Goal: Task Accomplishment & Management: Use online tool/utility

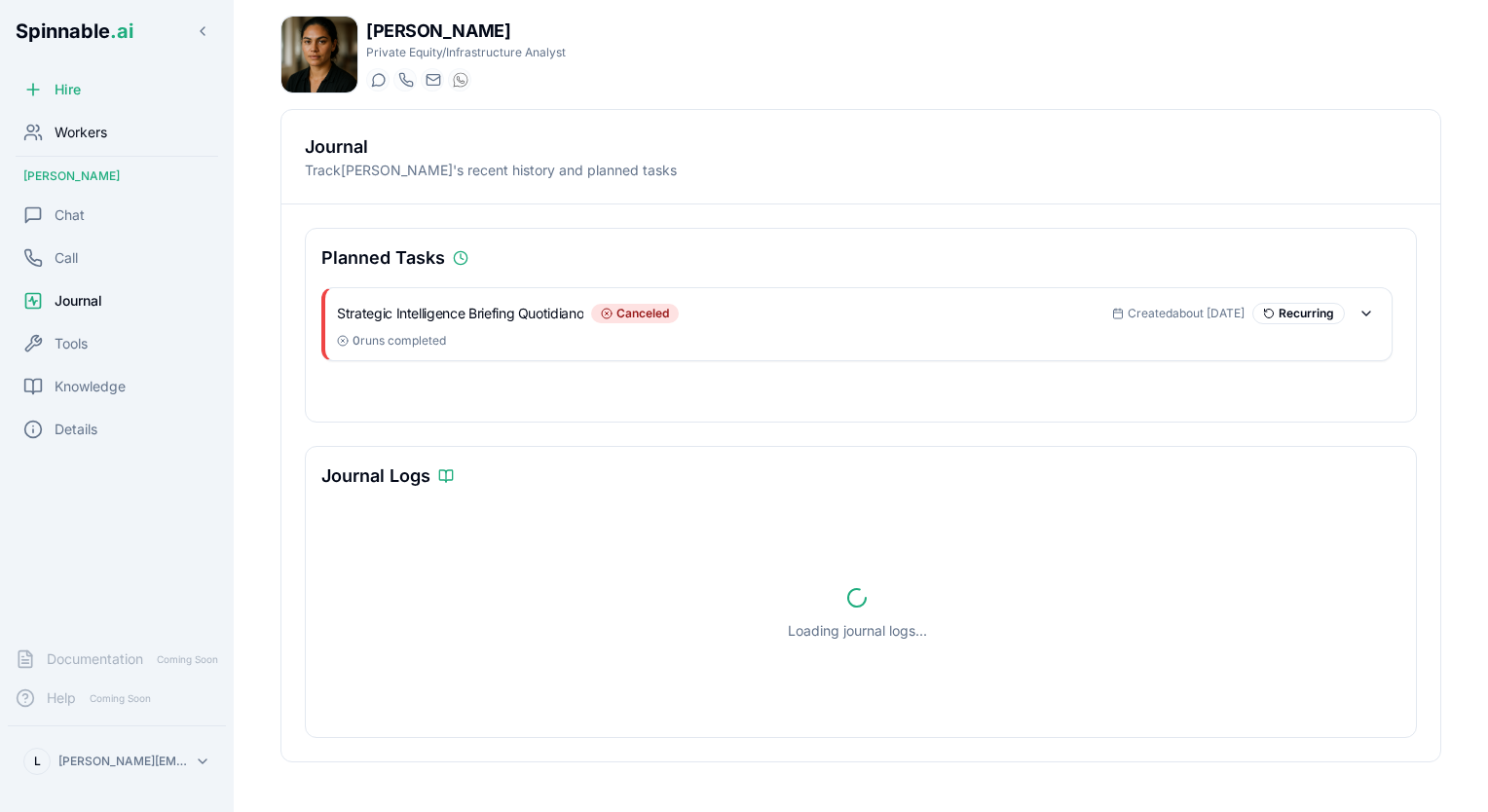
click at [89, 137] on span "Workers" at bounding box center [80, 133] width 53 height 20
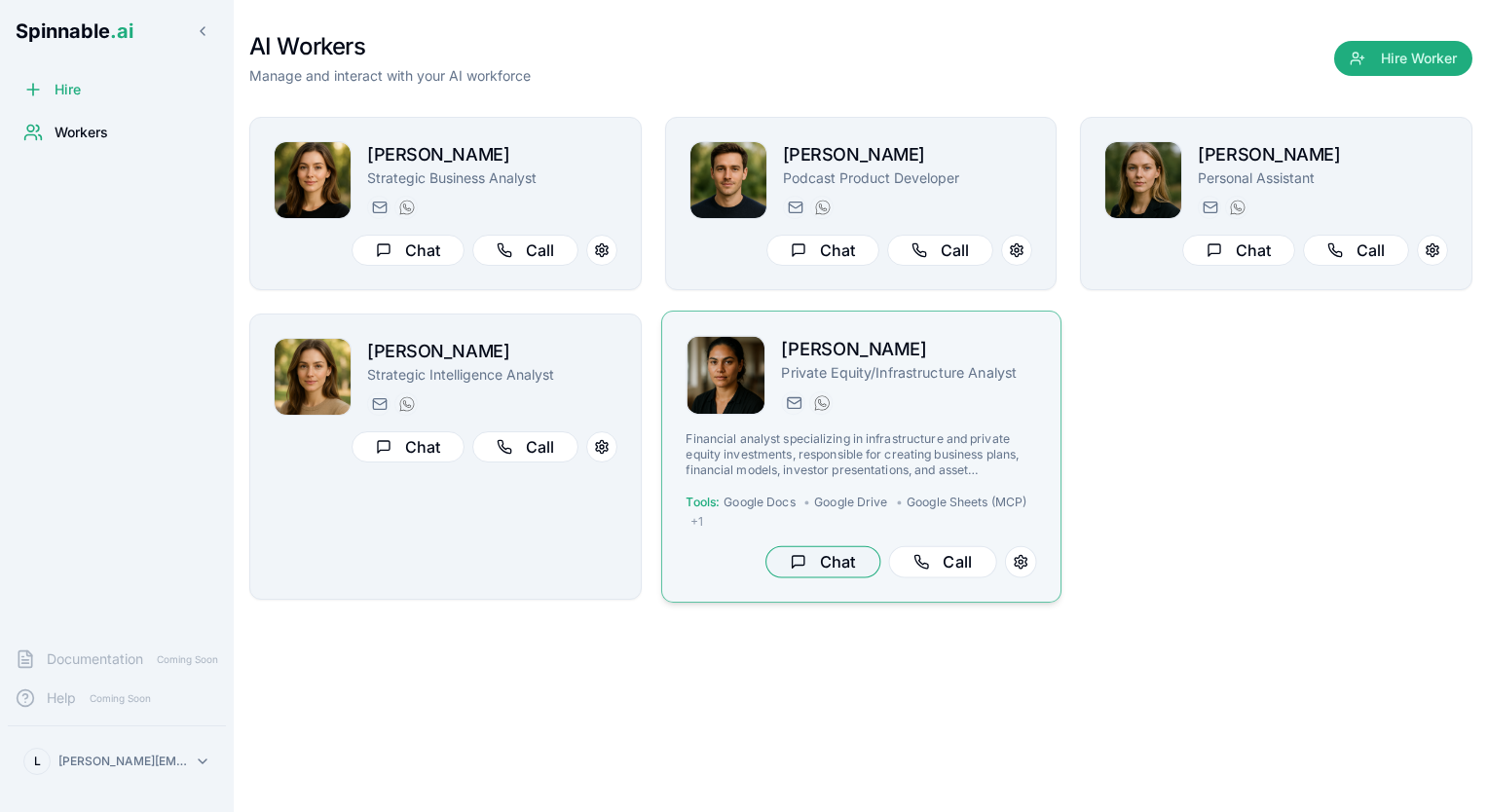
click at [835, 571] on button "Chat" at bounding box center [822, 562] width 115 height 32
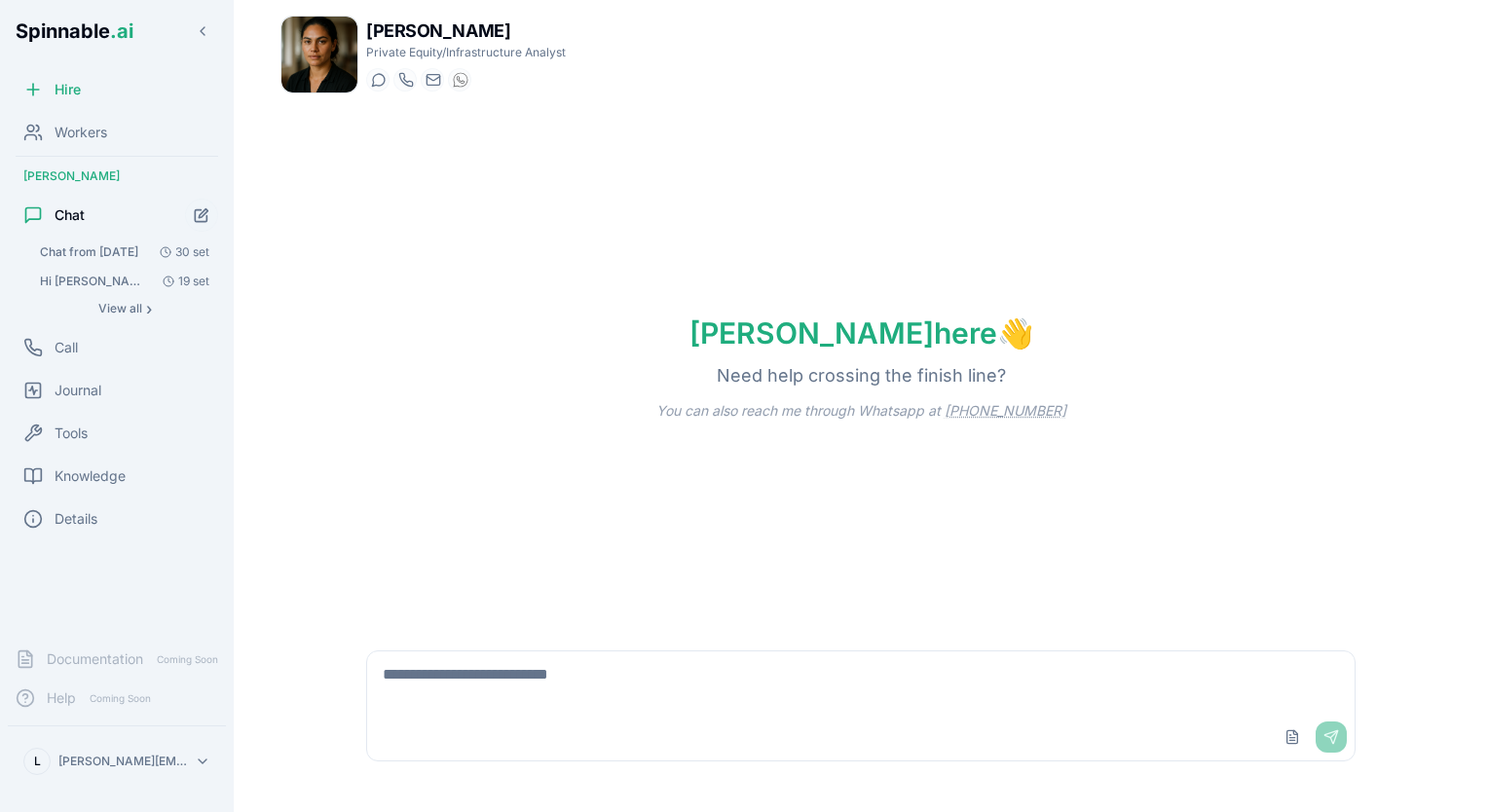
click at [727, 694] on textarea at bounding box center [862, 682] width 989 height 63
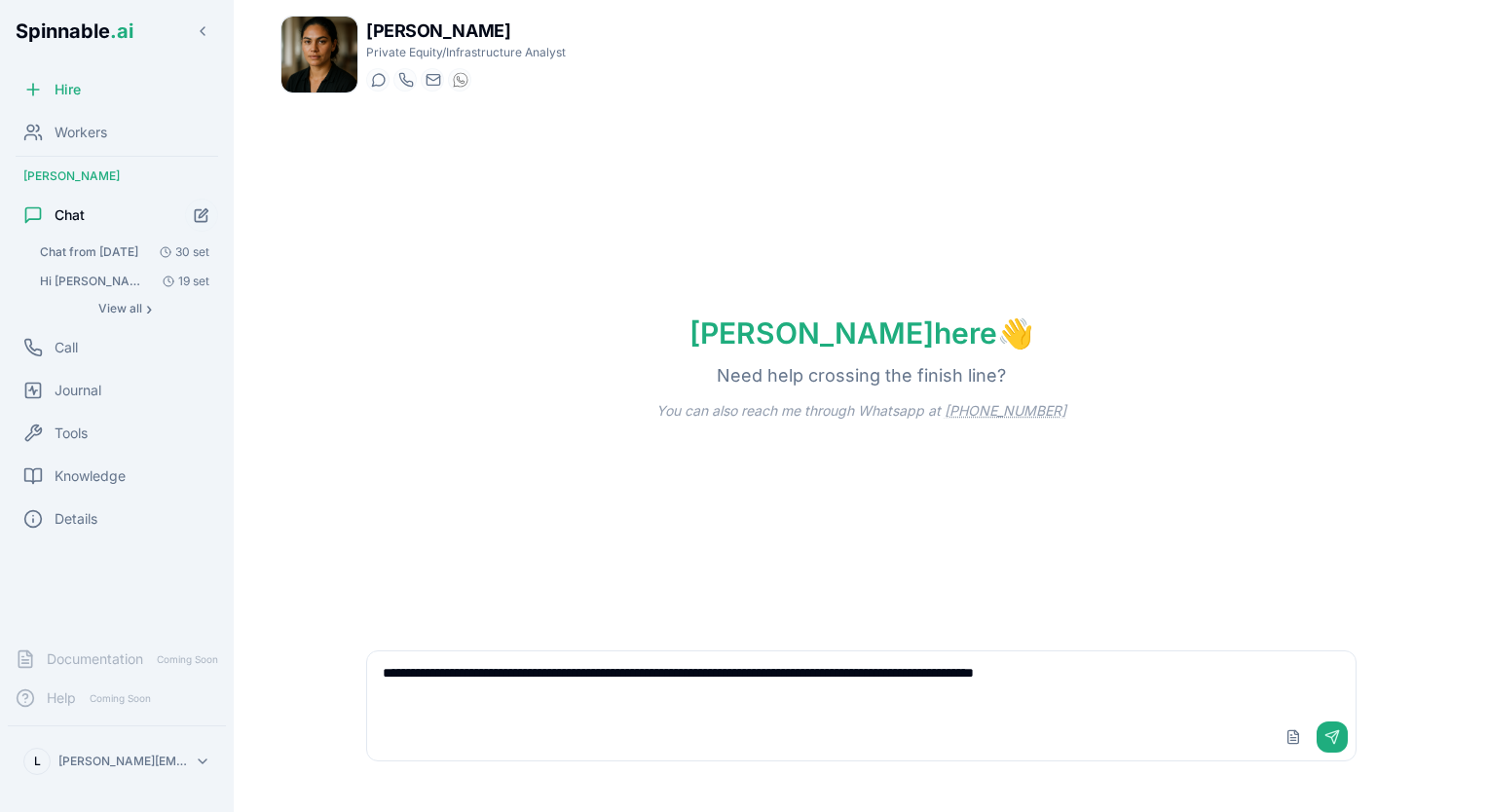
click at [479, 672] on textarea "**********" at bounding box center [862, 682] width 989 height 63
click at [1068, 680] on textarea "**********" at bounding box center [862, 682] width 989 height 63
click at [1190, 674] on textarea "**********" at bounding box center [862, 682] width 989 height 63
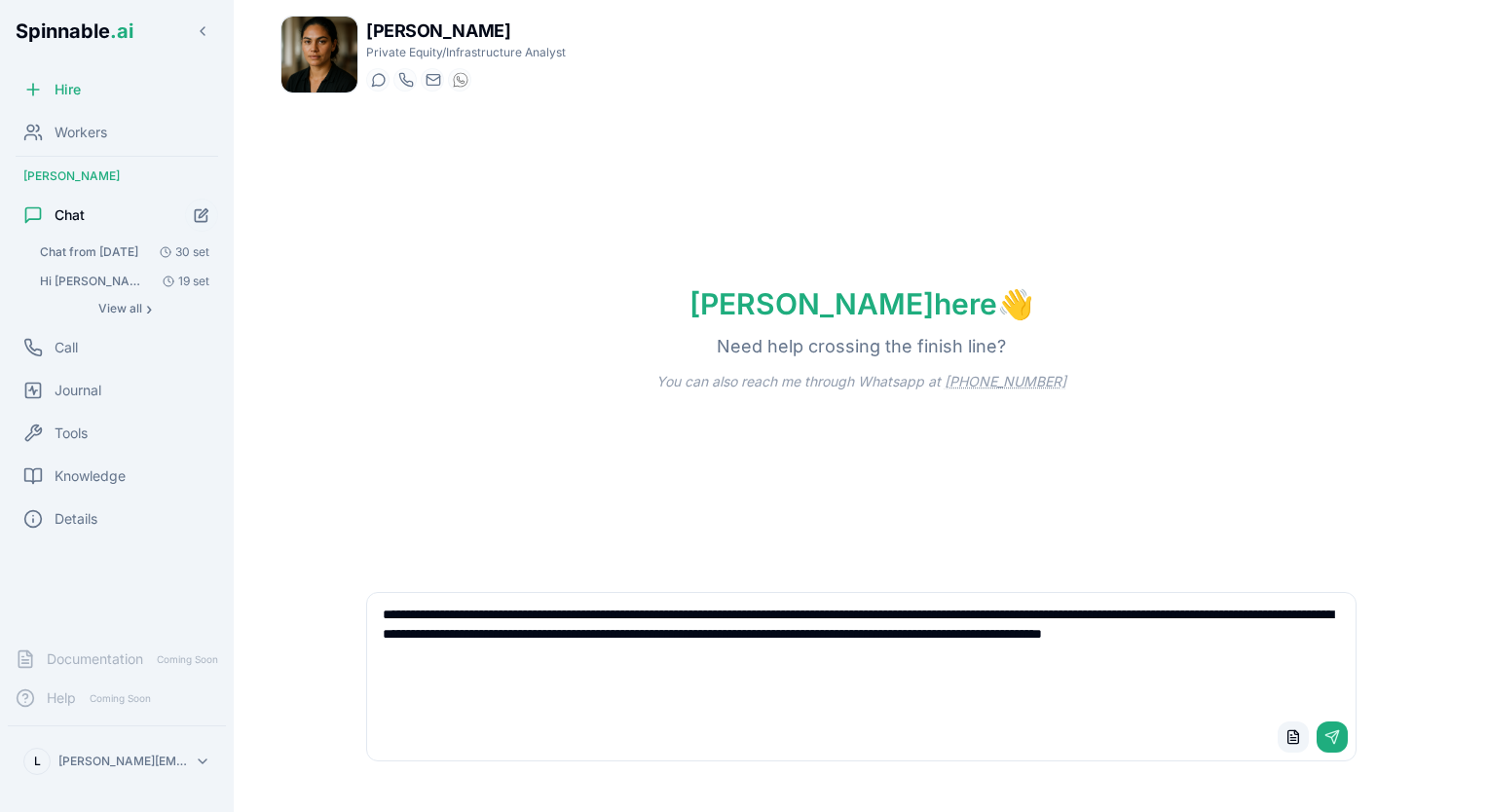
click at [1299, 738] on button "Upload File" at bounding box center [1292, 737] width 31 height 31
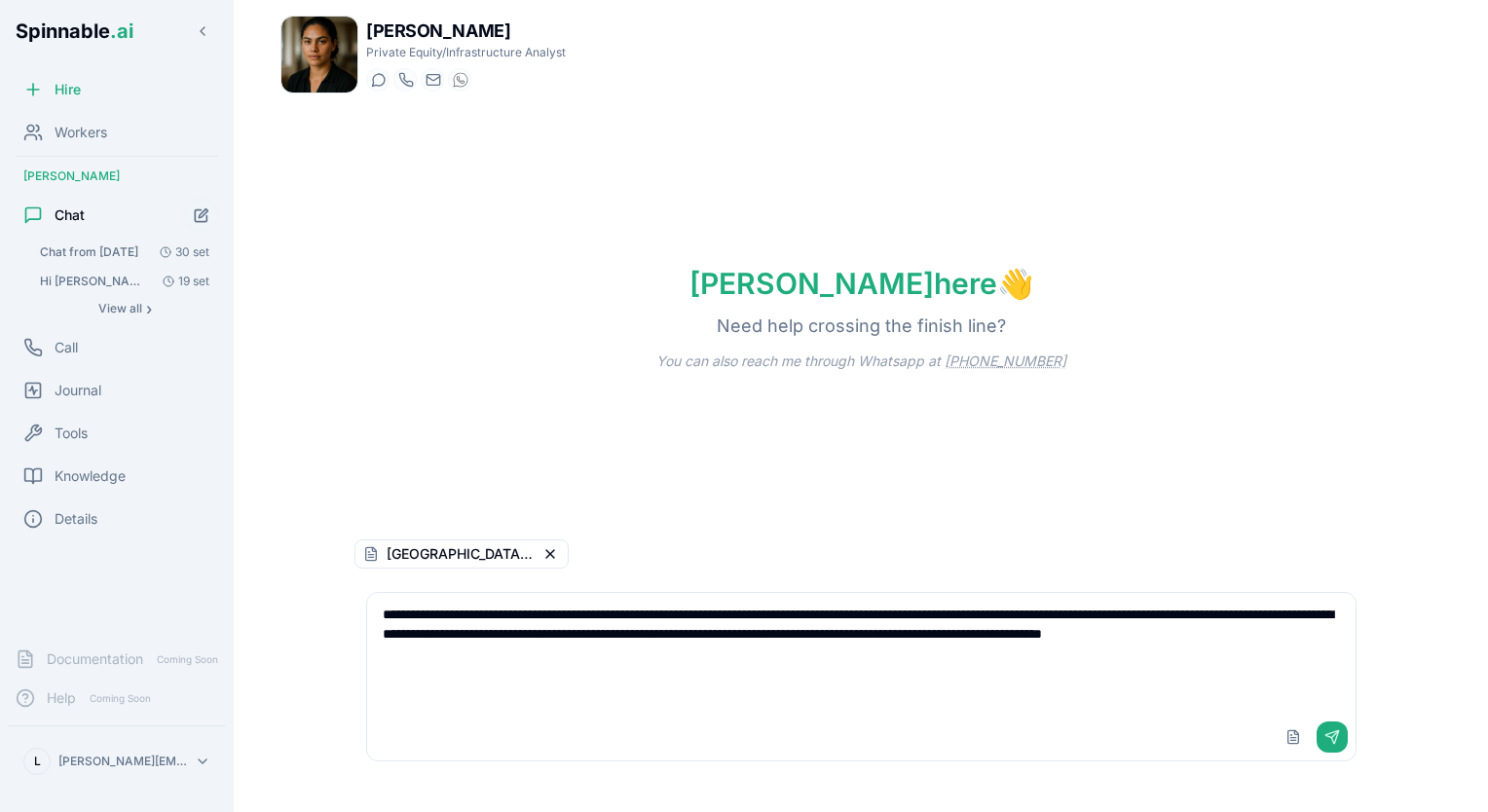
click at [635, 672] on textarea "**********" at bounding box center [862, 653] width 989 height 121
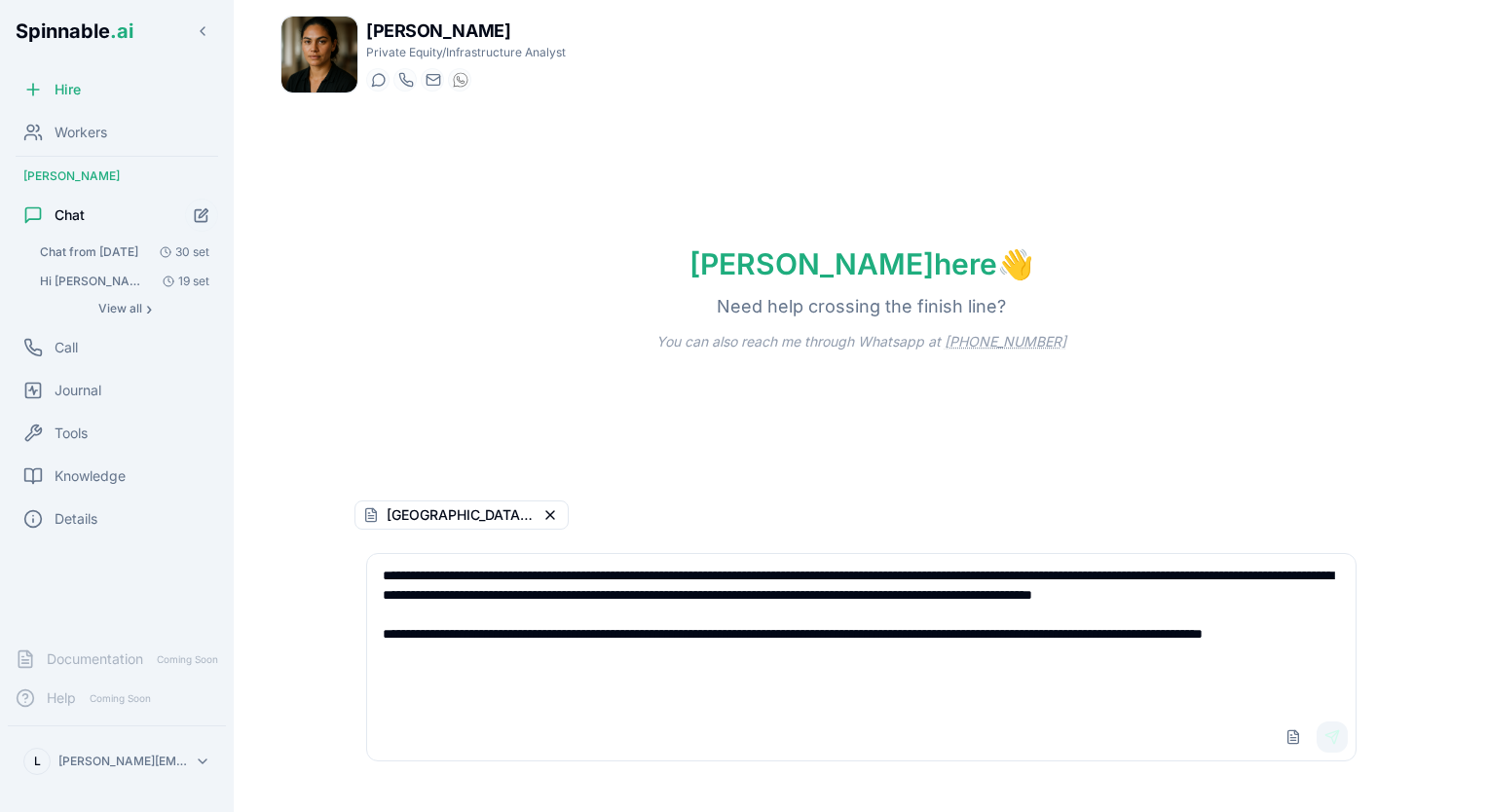
type textarea "**********"
click at [1340, 745] on button "Send" at bounding box center [1331, 737] width 31 height 31
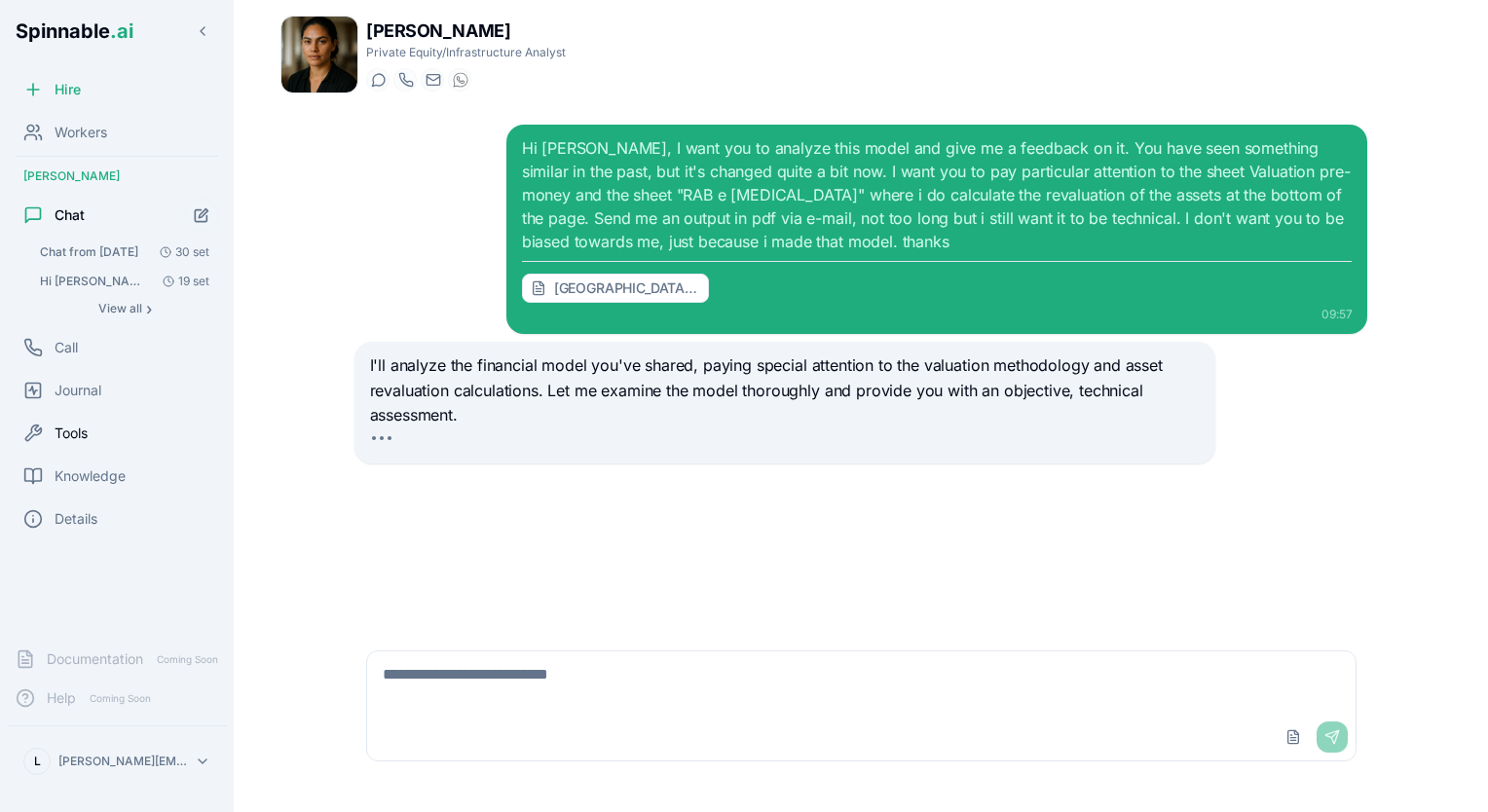
click at [68, 430] on span "Tools" at bounding box center [70, 434] width 33 height 20
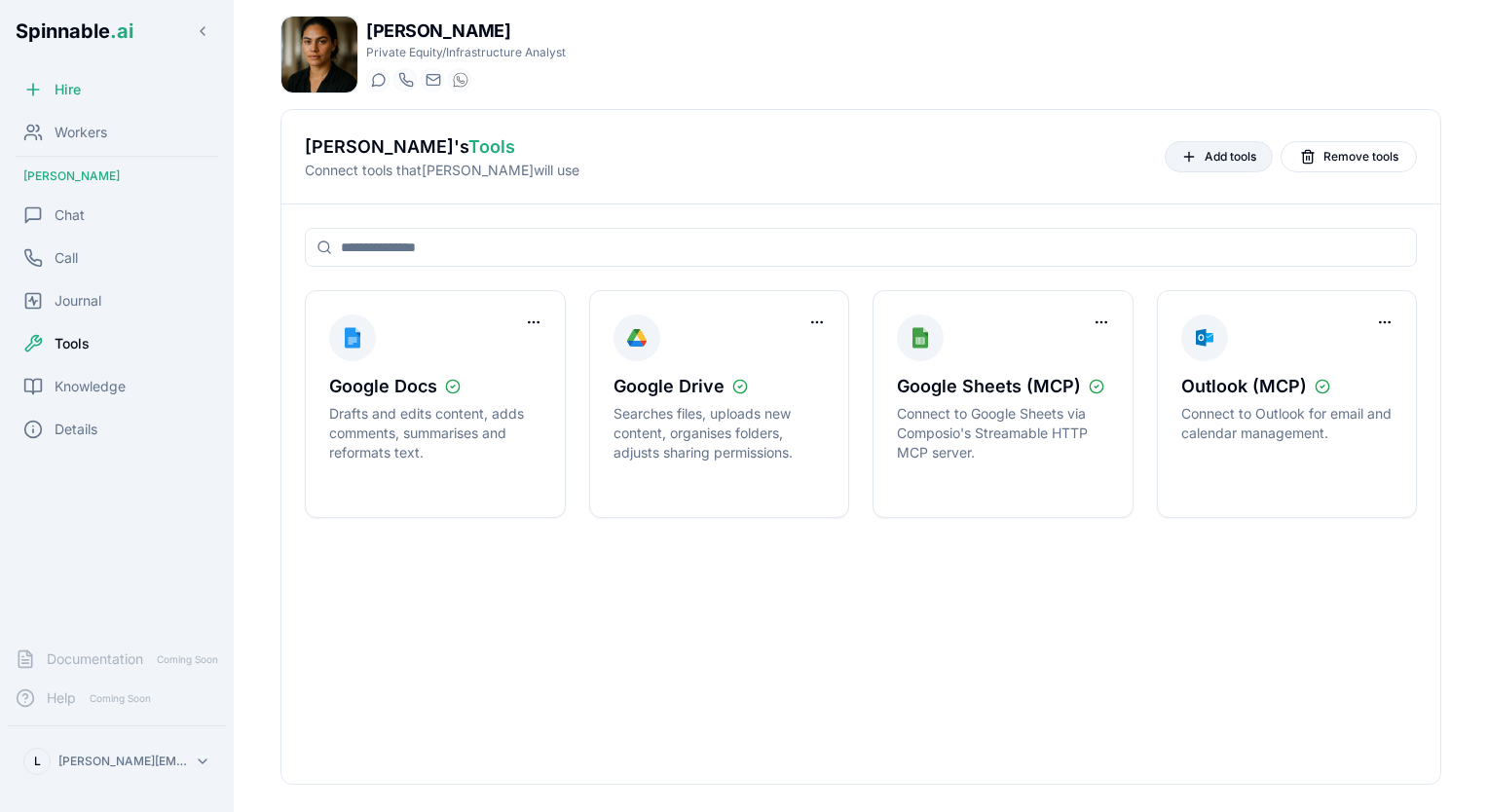
click at [1246, 154] on span "Add tools" at bounding box center [1230, 157] width 52 height 16
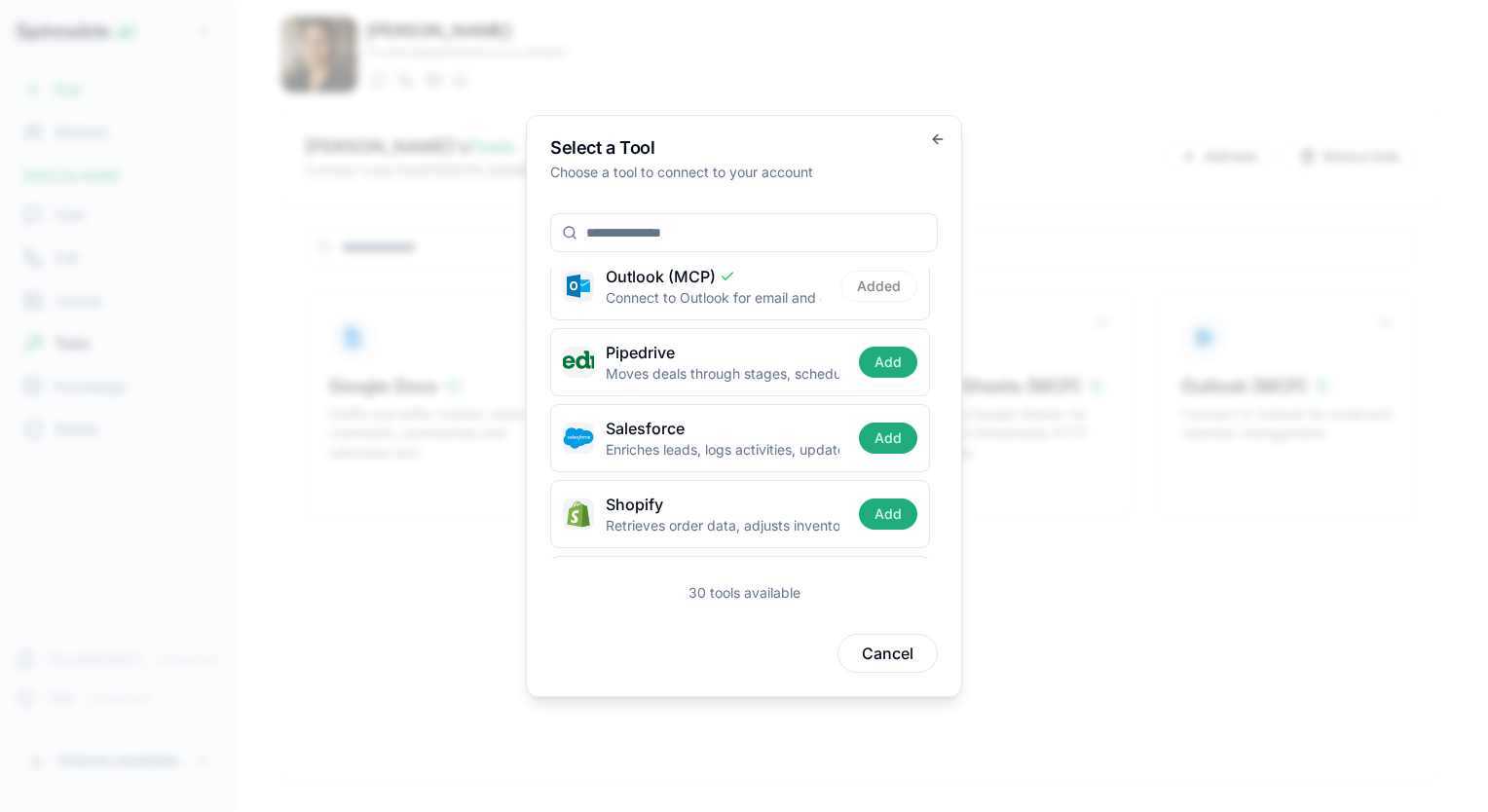
scroll to position [1691, 0]
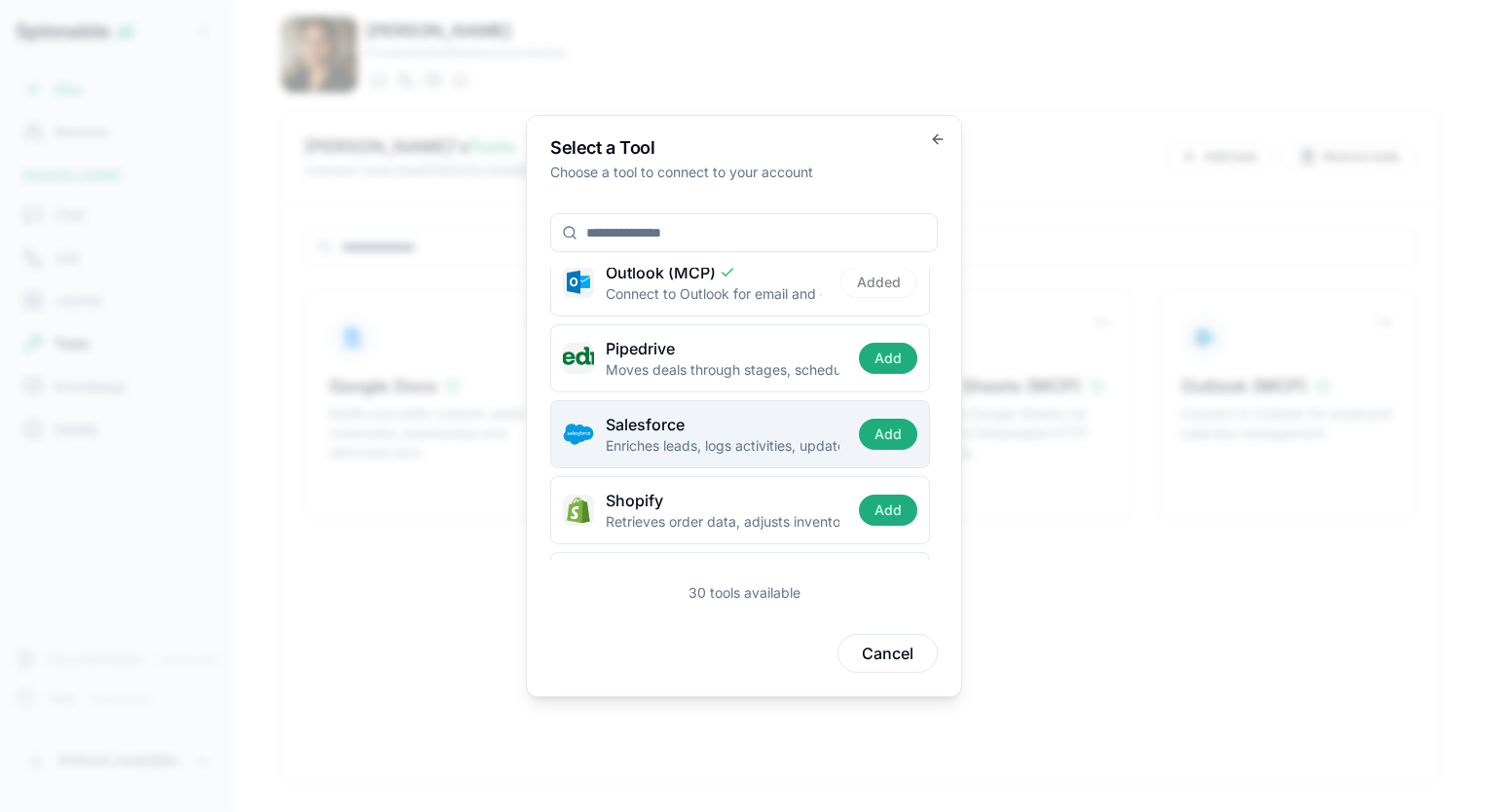
click at [686, 446] on div "Salesforce Enriches leads, logs activities, updates opportunity stages, pushes …" at bounding box center [740, 434] width 380 height 68
drag, startPoint x: 686, startPoint y: 446, endPoint x: 650, endPoint y: 413, distance: 48.8
click at [650, 413] on span "Salesforce" at bounding box center [644, 425] width 78 height 24
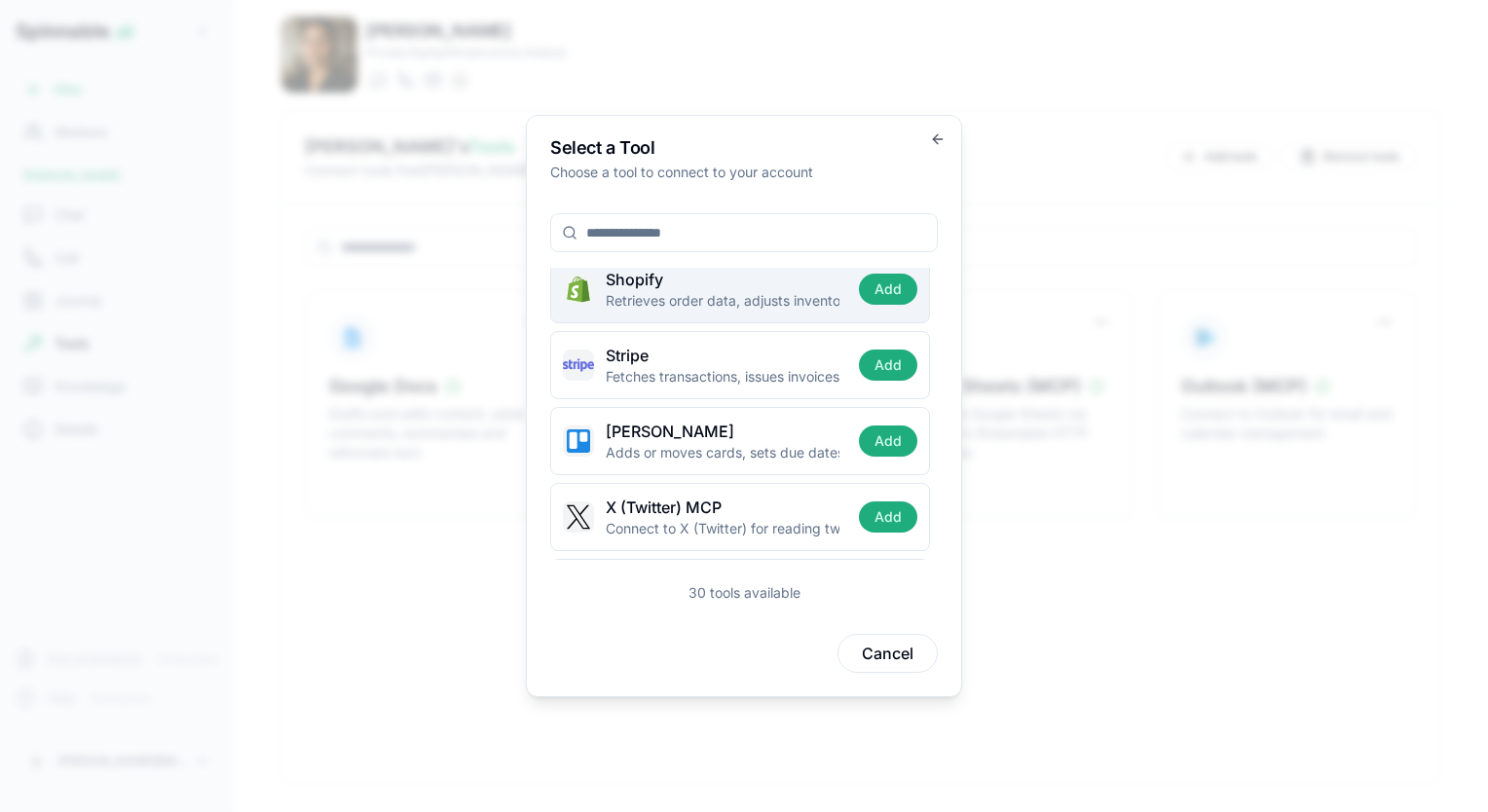
scroll to position [1966, 0]
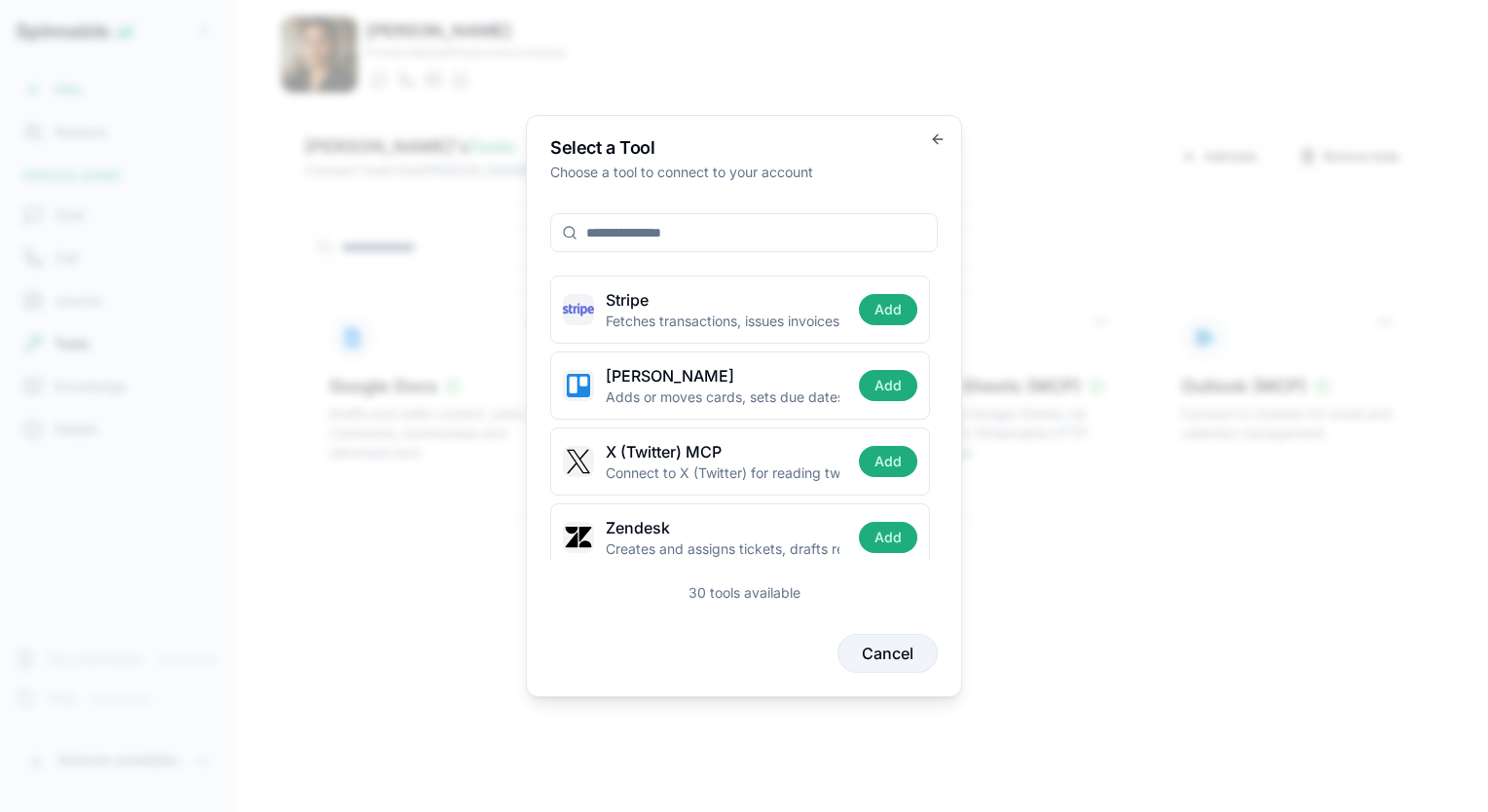
click at [871, 649] on button "Cancel" at bounding box center [887, 653] width 100 height 39
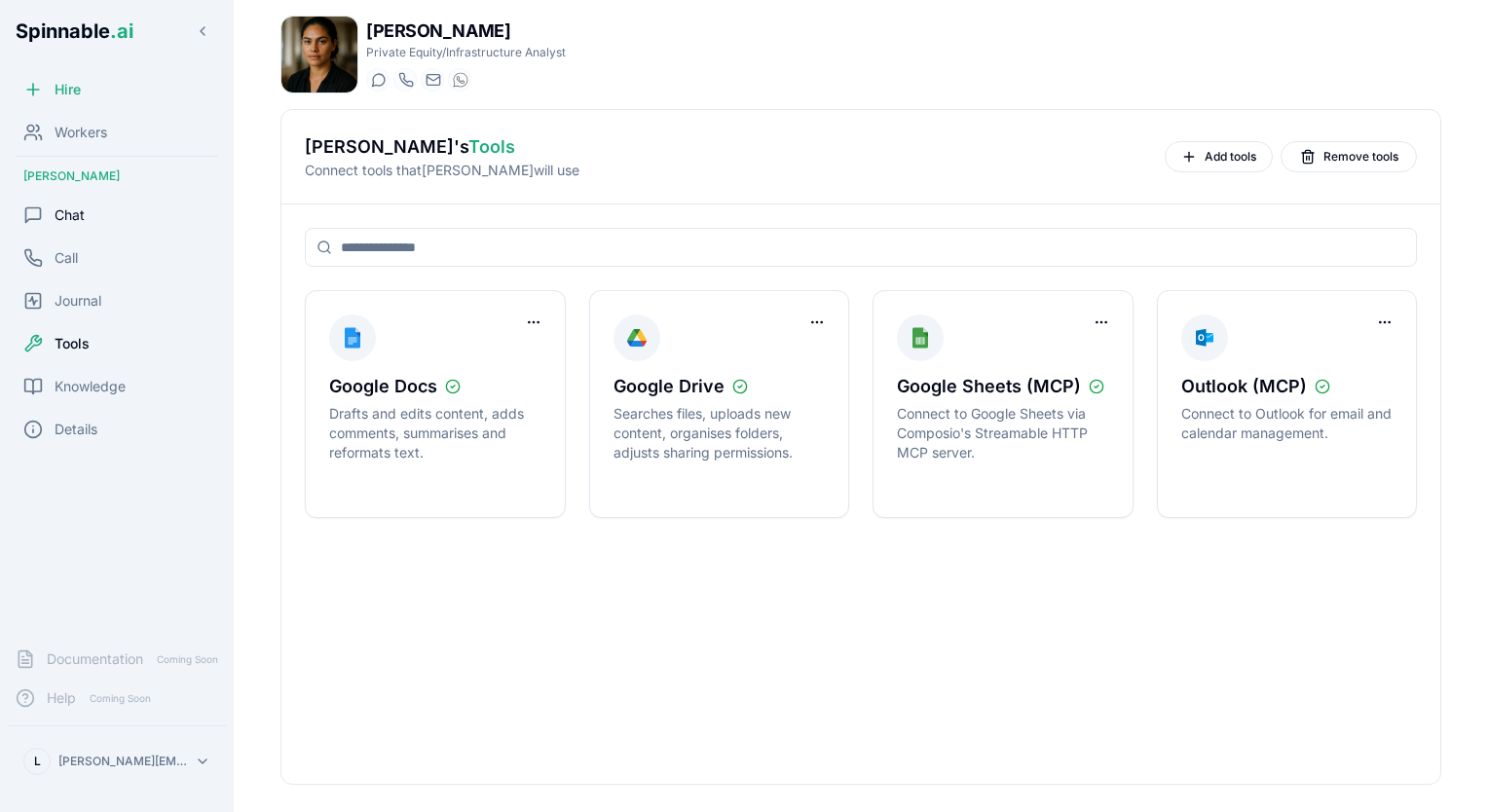
click at [60, 221] on span "Chat" at bounding box center [69, 215] width 30 height 20
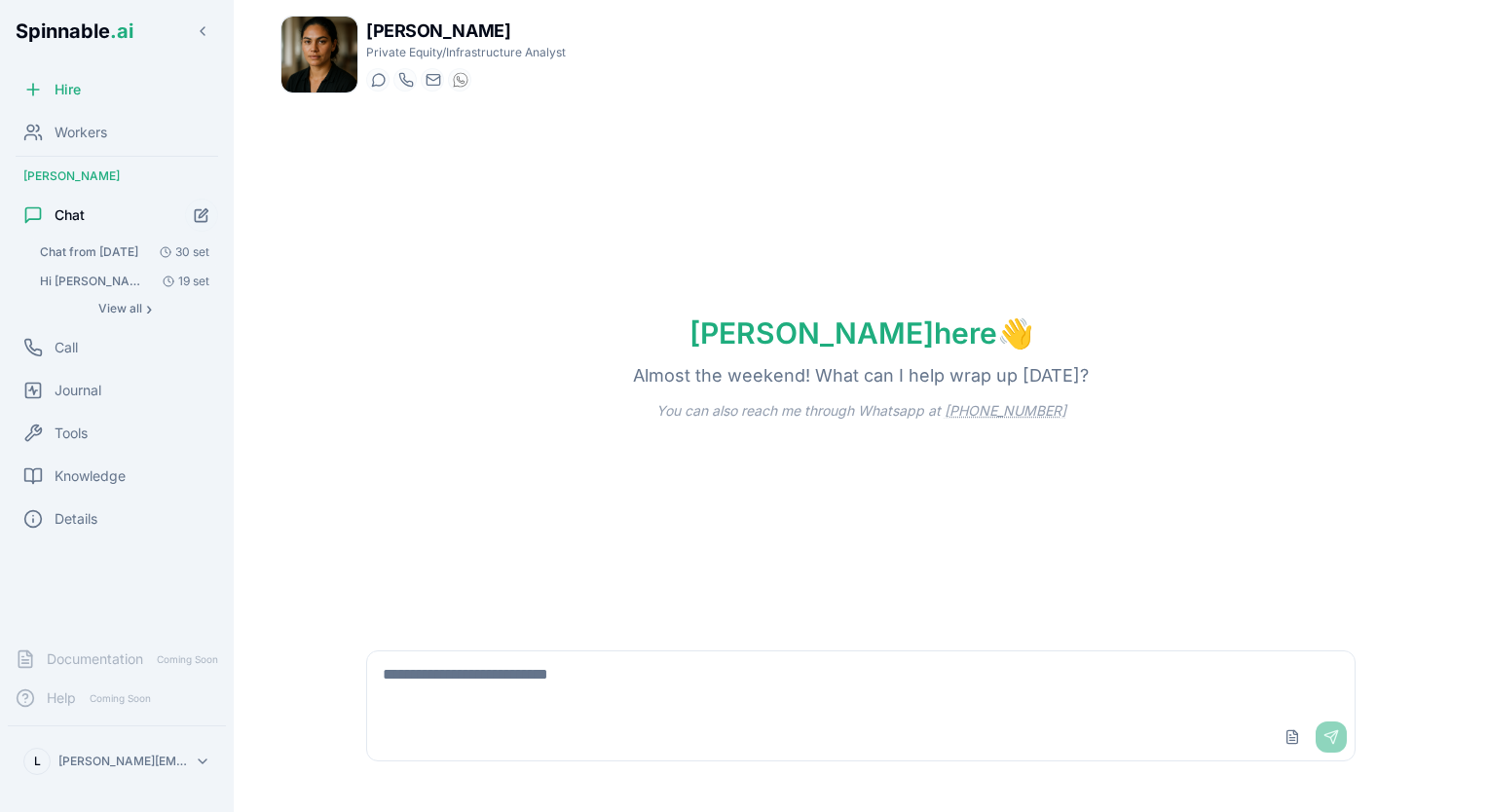
click at [94, 244] on span "Chat from [DATE]" at bounding box center [88, 252] width 98 height 16
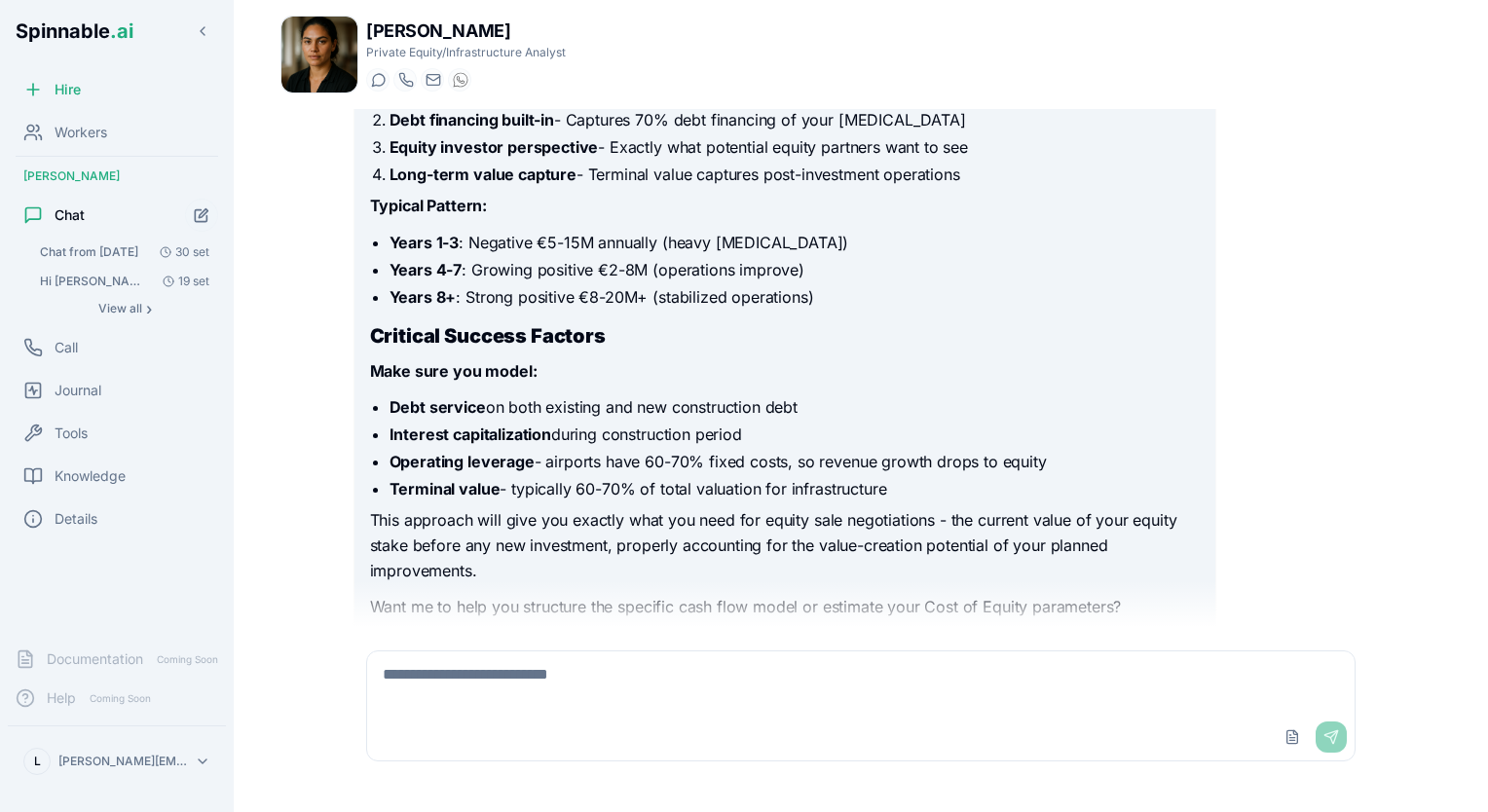
scroll to position [8431, 0]
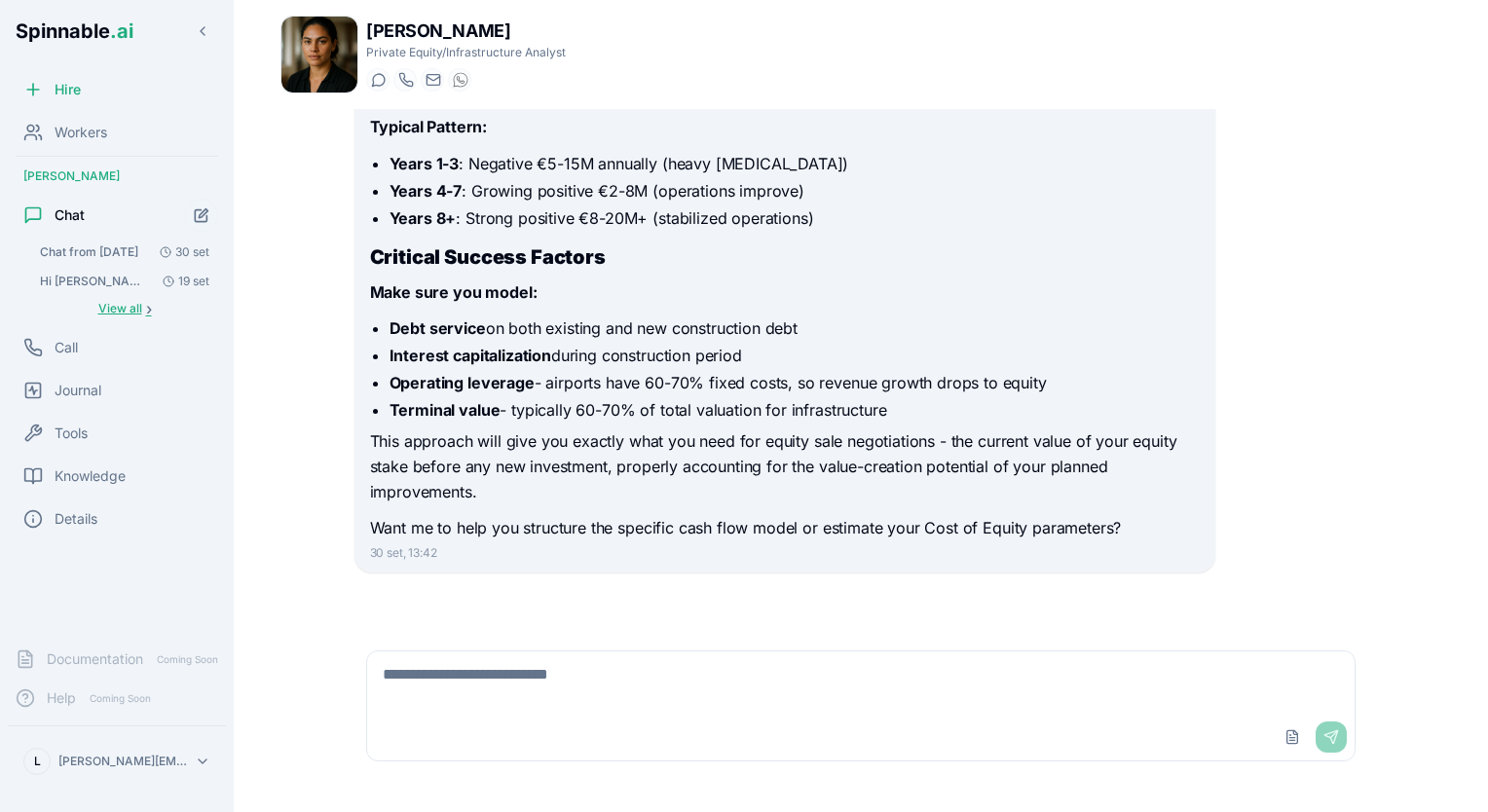
click at [113, 310] on span "View all" at bounding box center [120, 309] width 44 height 16
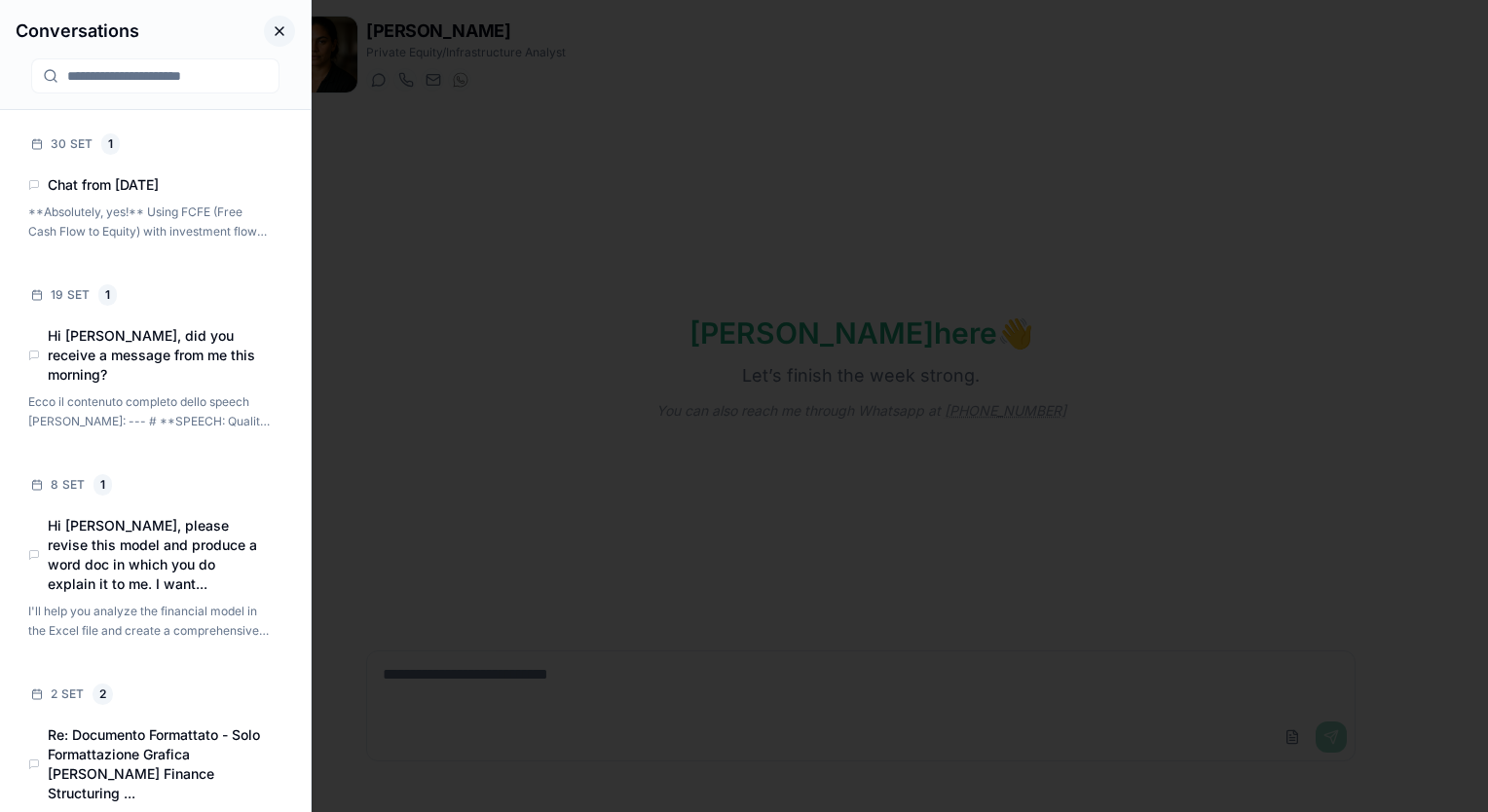
click at [285, 30] on button "Close conversations panel" at bounding box center [279, 31] width 31 height 31
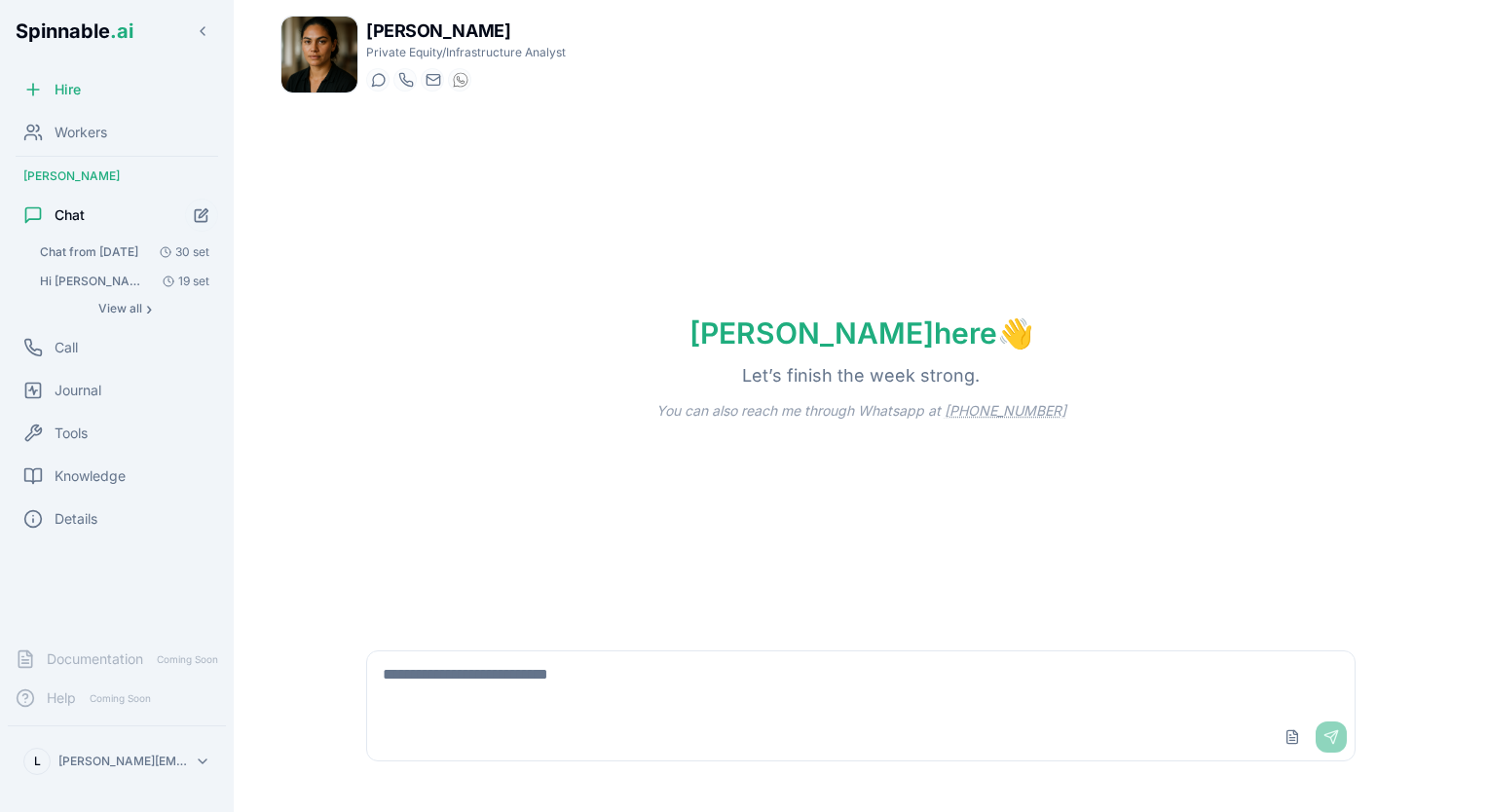
click at [77, 213] on span "Chat" at bounding box center [69, 215] width 30 height 20
click at [85, 352] on div "Call" at bounding box center [117, 347] width 218 height 39
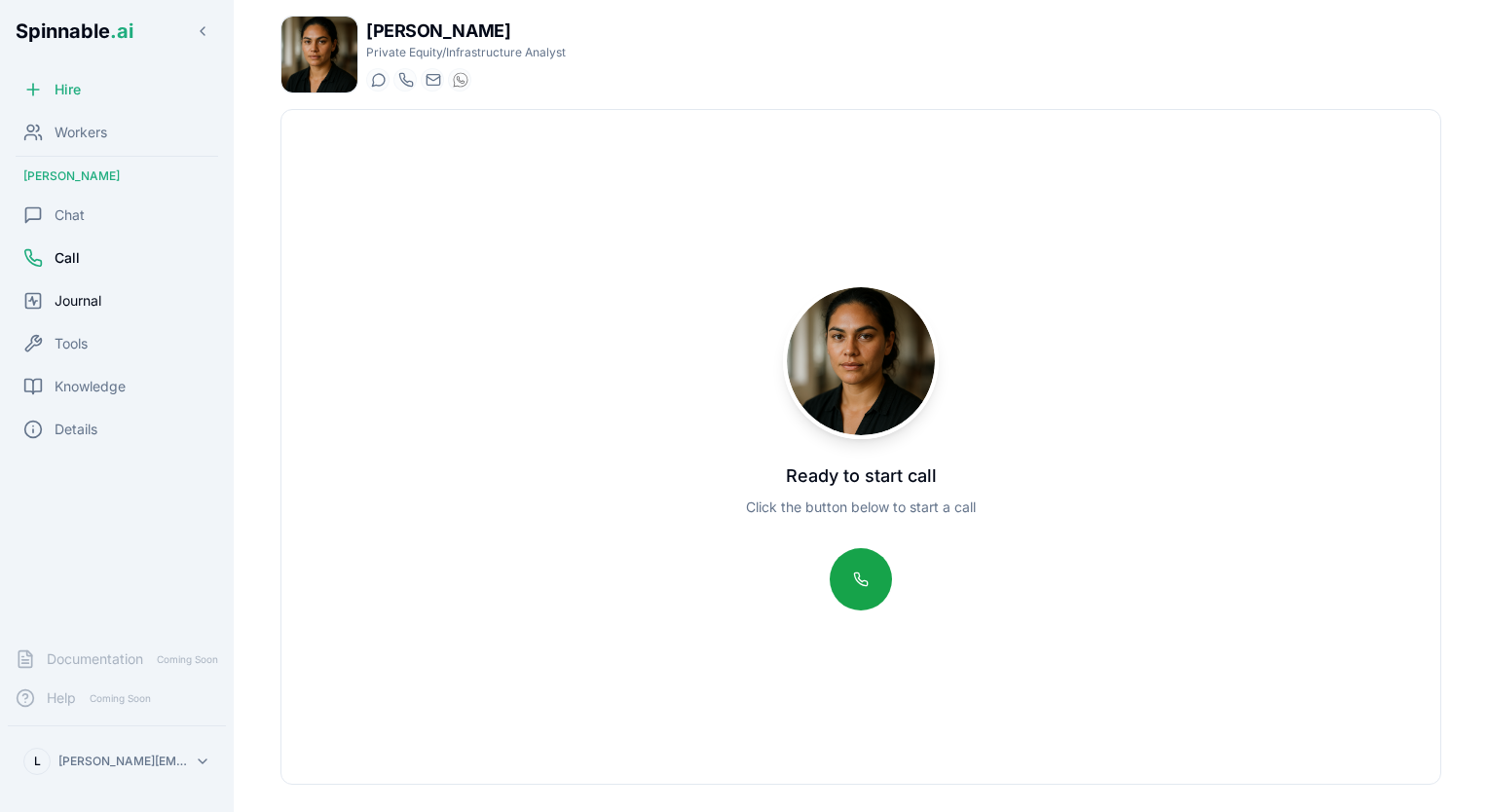
click at [71, 299] on span "Journal" at bounding box center [77, 301] width 47 height 20
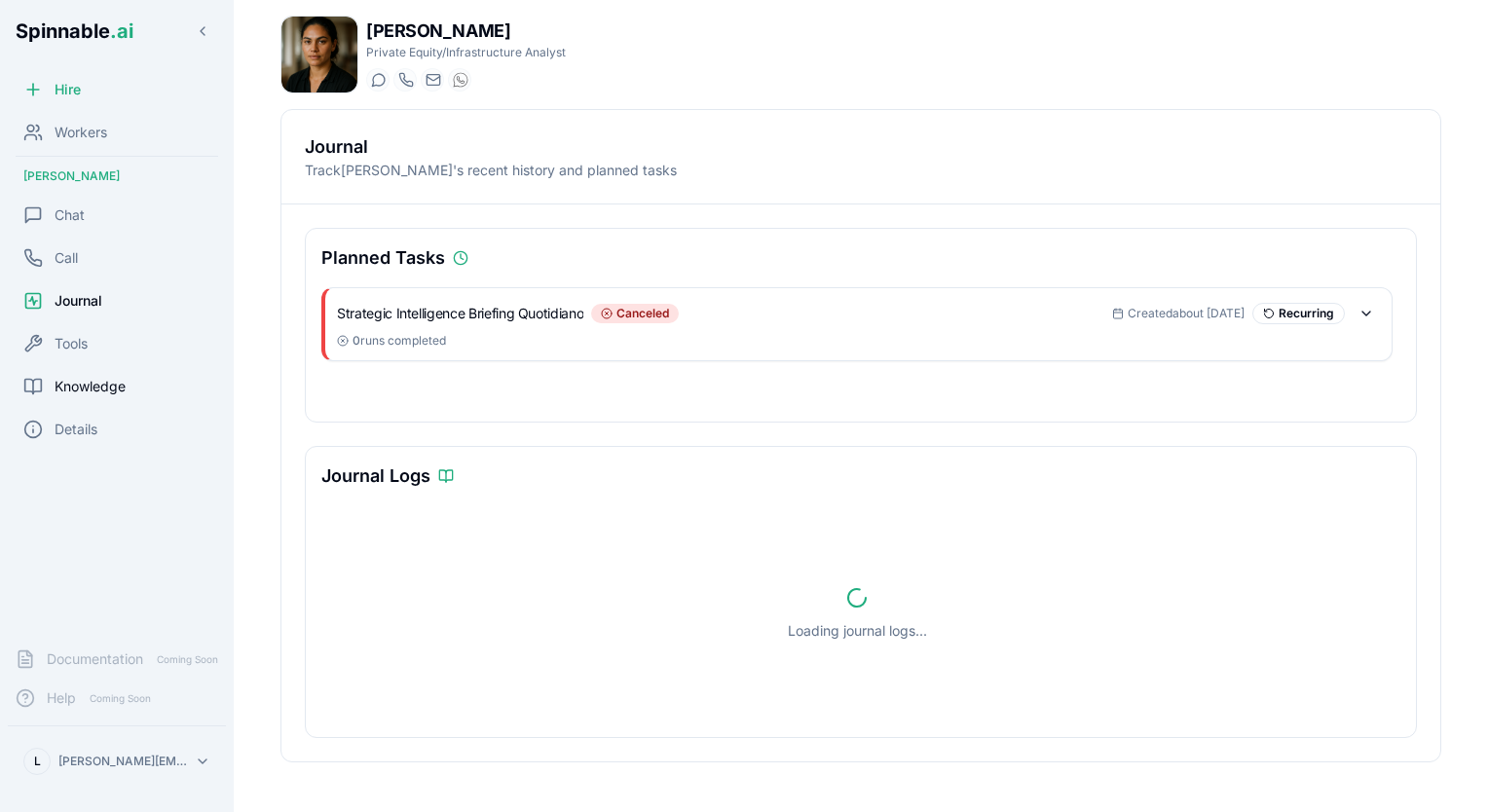
click at [78, 387] on span "Knowledge" at bounding box center [90, 387] width 71 height 20
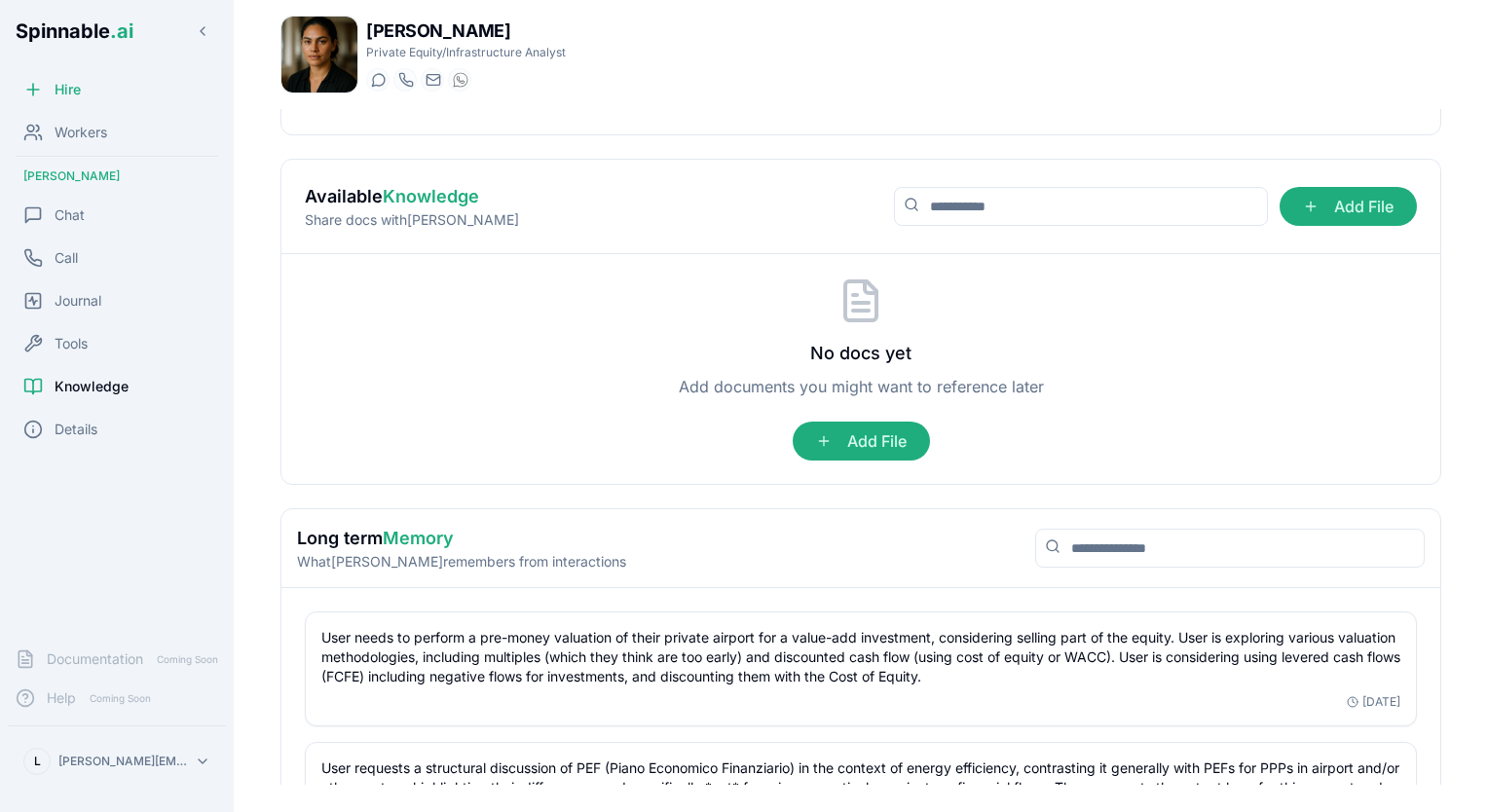
scroll to position [236, 0]
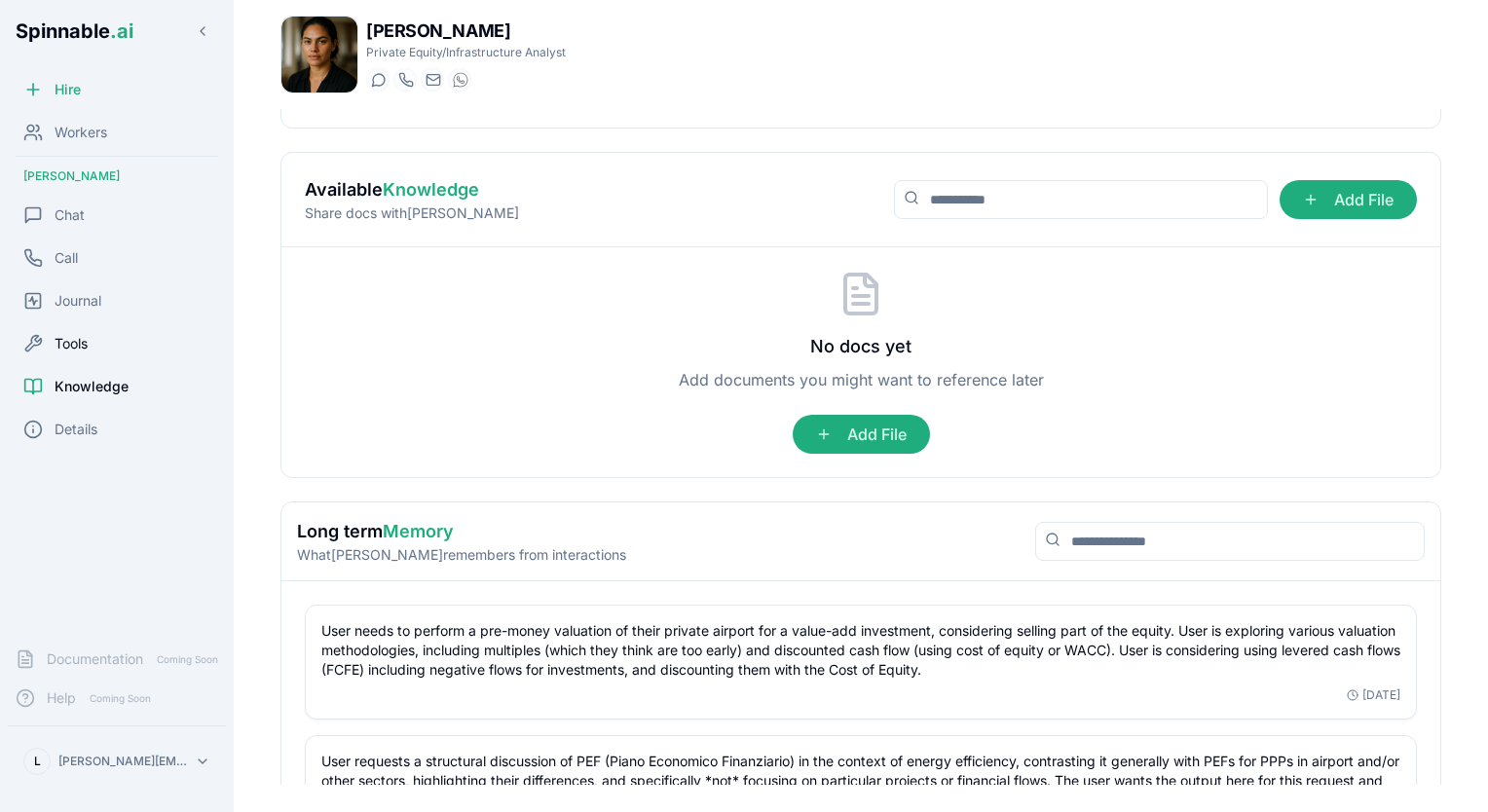
click at [68, 339] on span "Tools" at bounding box center [70, 343] width 33 height 20
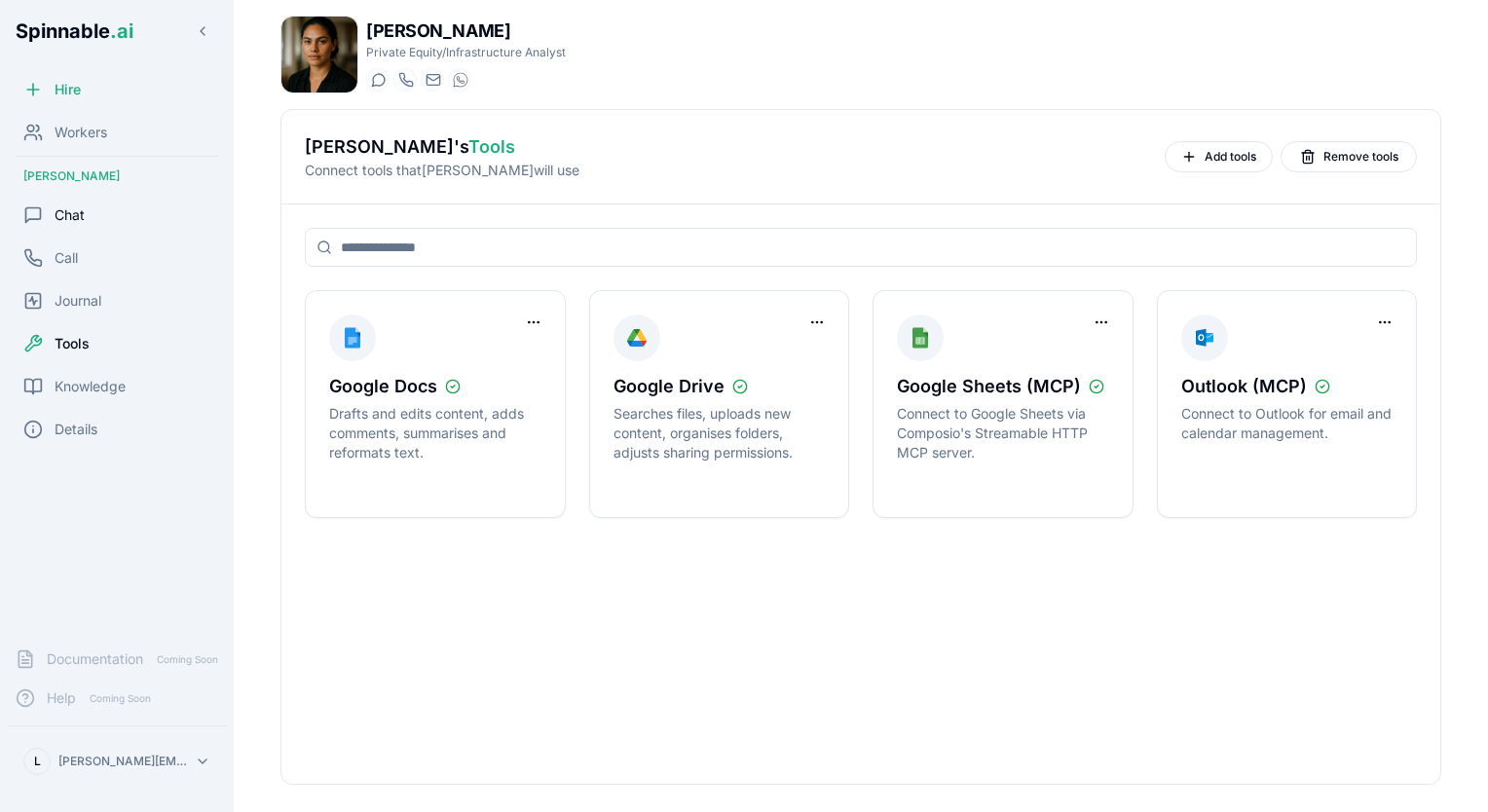
click at [76, 214] on span "Chat" at bounding box center [69, 215] width 30 height 20
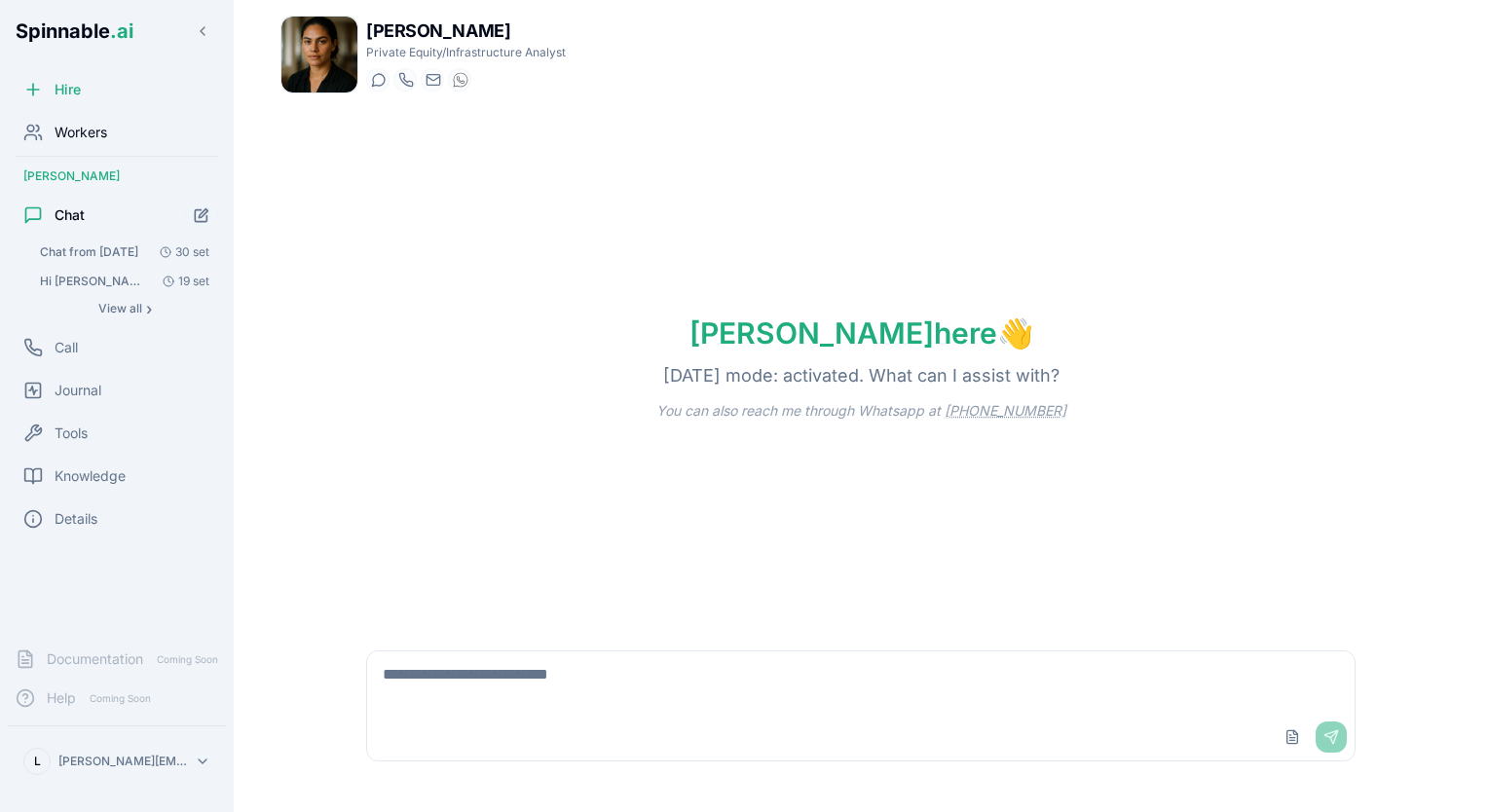
click at [100, 131] on span "Workers" at bounding box center [80, 133] width 53 height 20
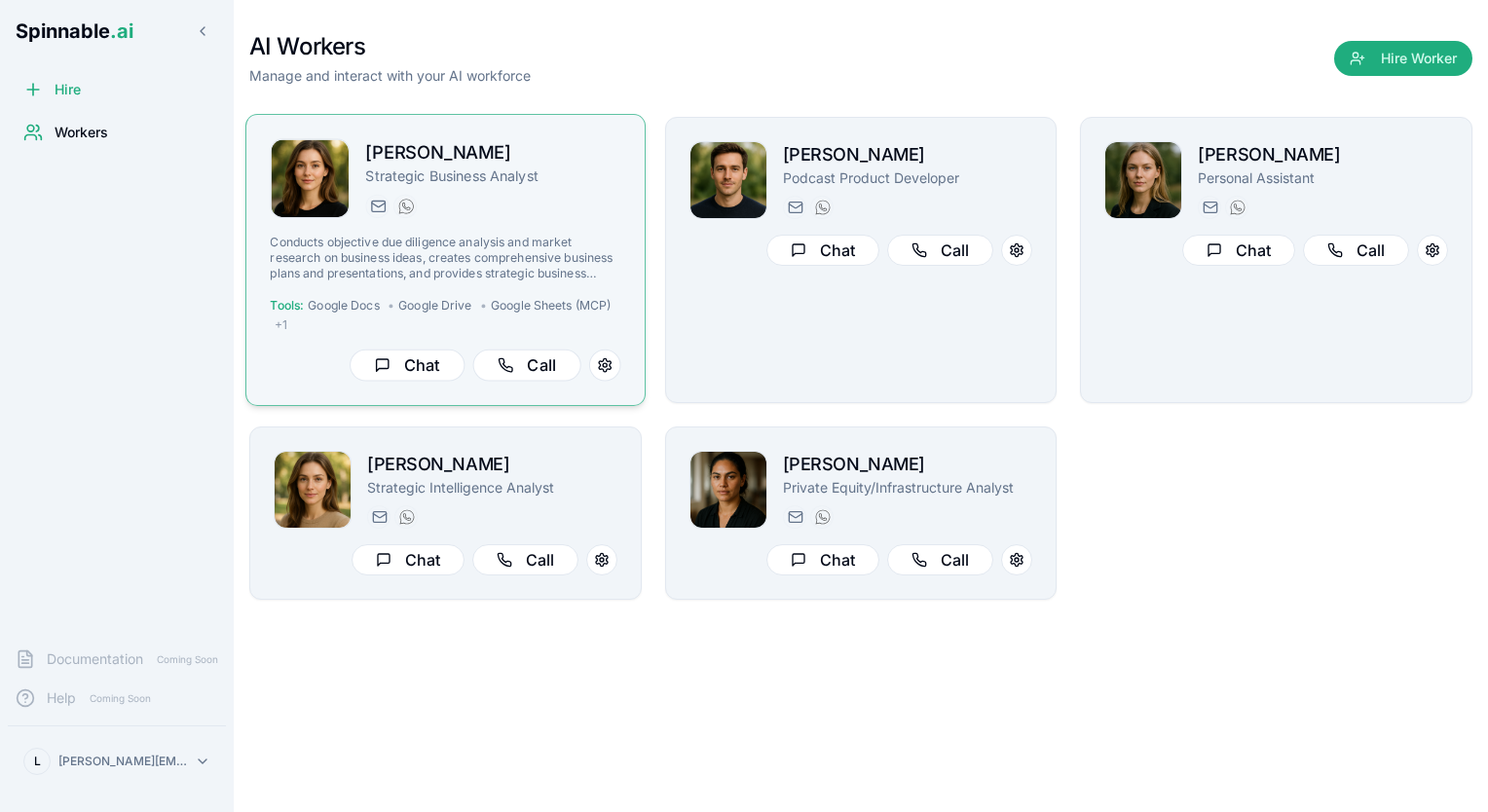
click at [568, 178] on p "Strategic Business Analyst" at bounding box center [492, 177] width 255 height 20
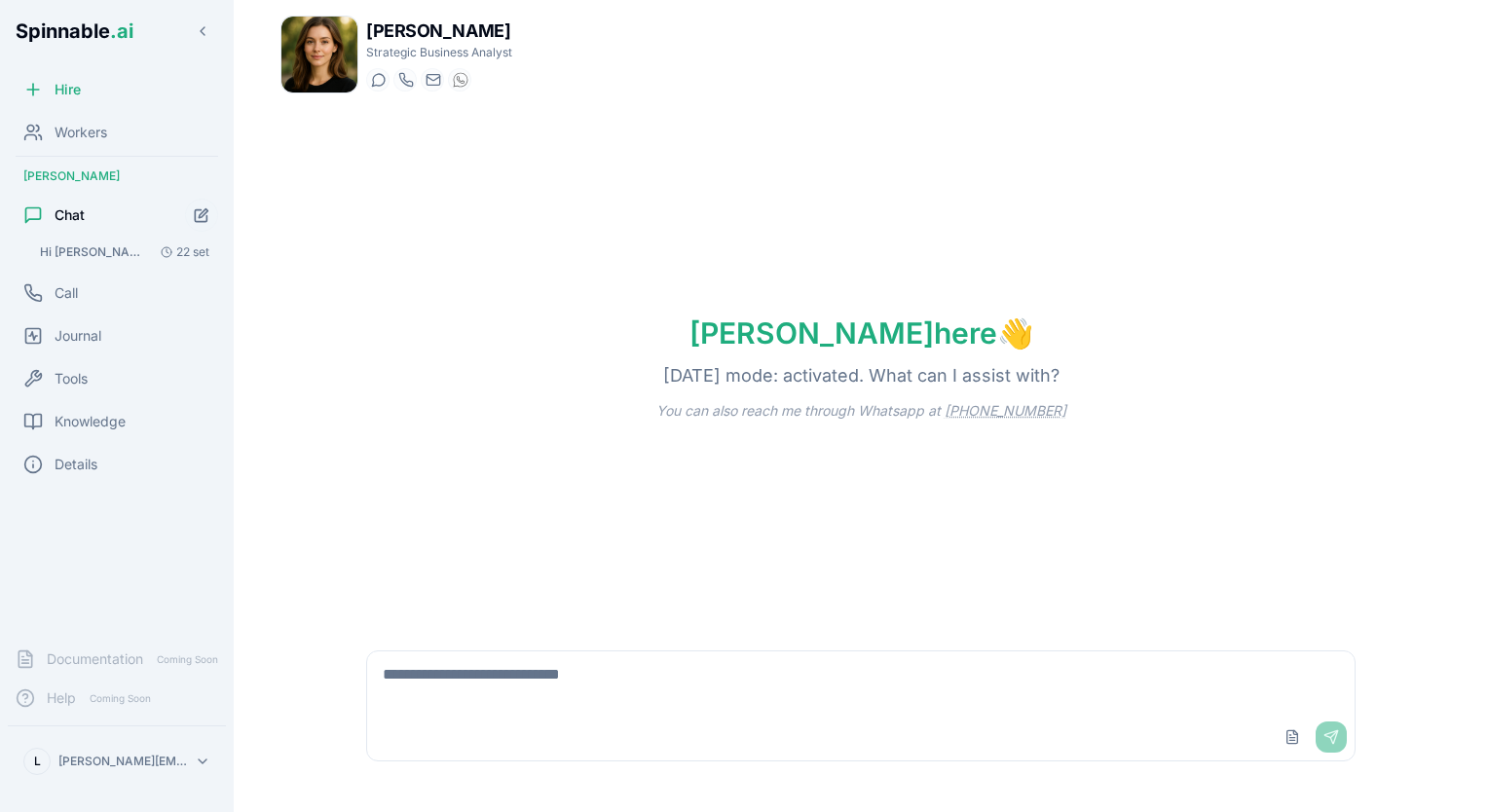
click at [701, 714] on textarea at bounding box center [862, 682] width 989 height 63
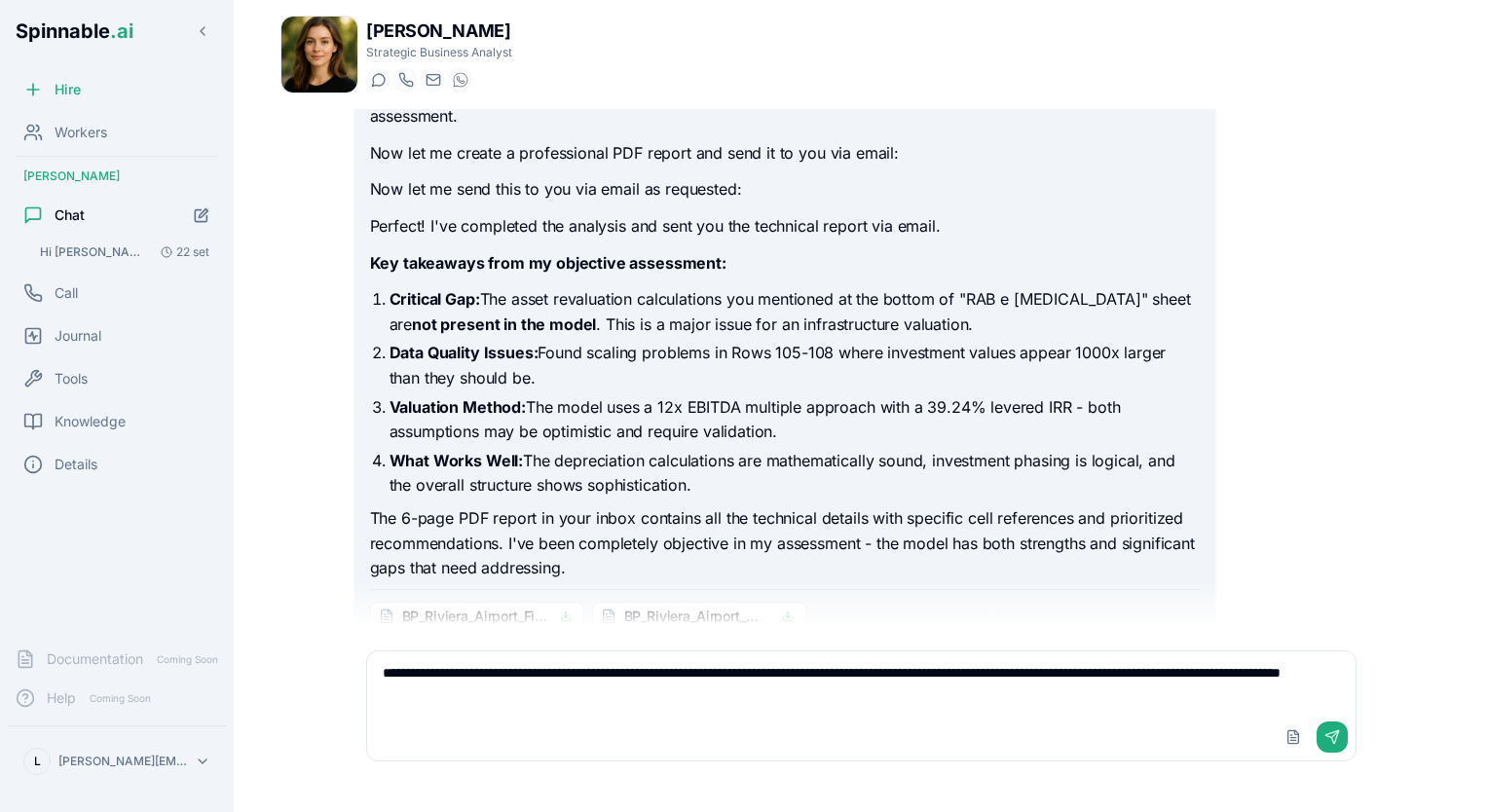
scroll to position [385, 0]
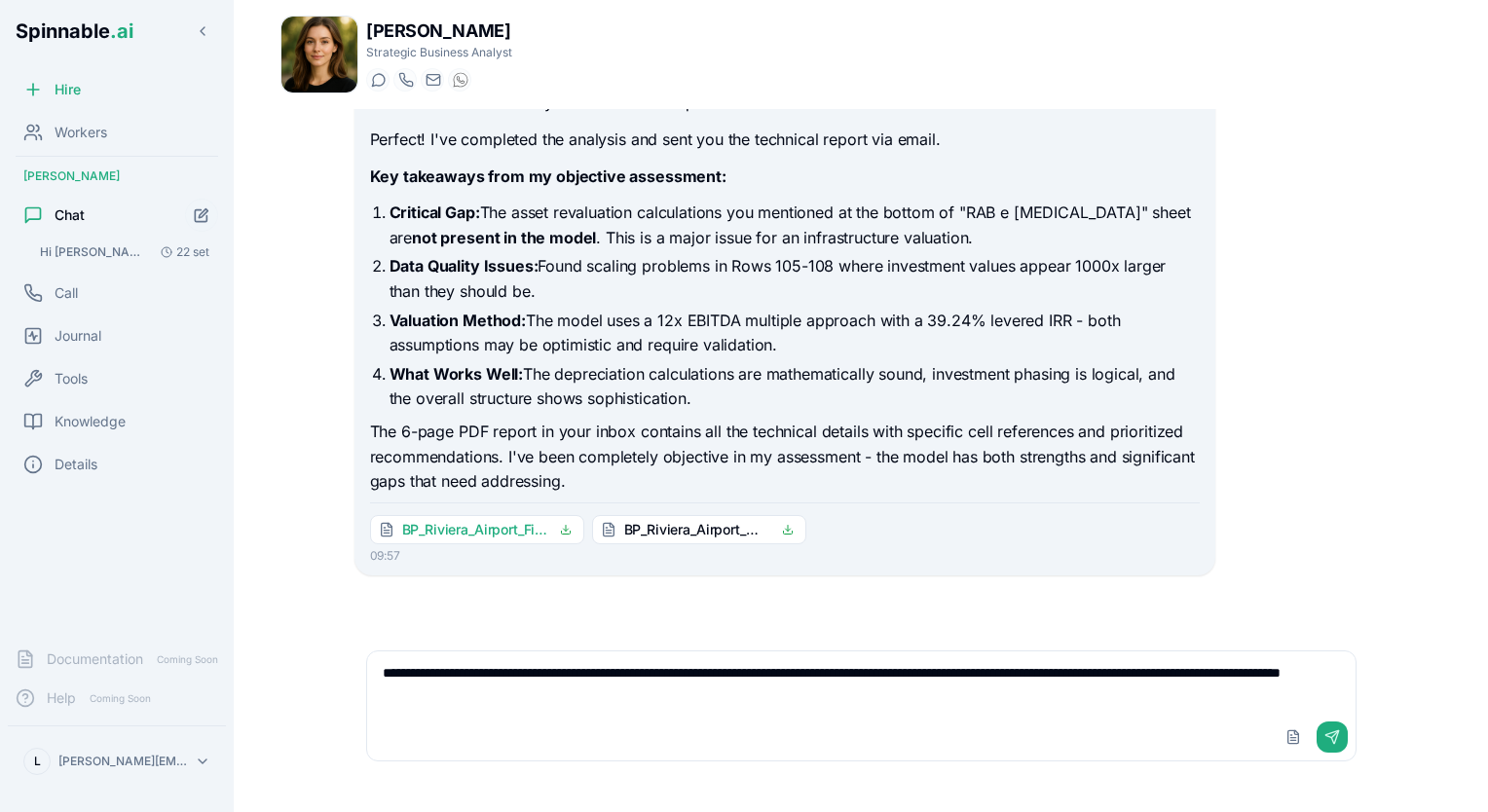
click at [494, 525] on span "BP_Riviera_Airport_Financial_Model_Analysis.md" at bounding box center [474, 530] width 146 height 20
click at [670, 535] on span "BP_Riviera_Airport_Model_Analysis_20251003.pdf" at bounding box center [697, 530] width 146 height 20
click at [637, 699] on textarea "**********" at bounding box center [862, 682] width 989 height 63
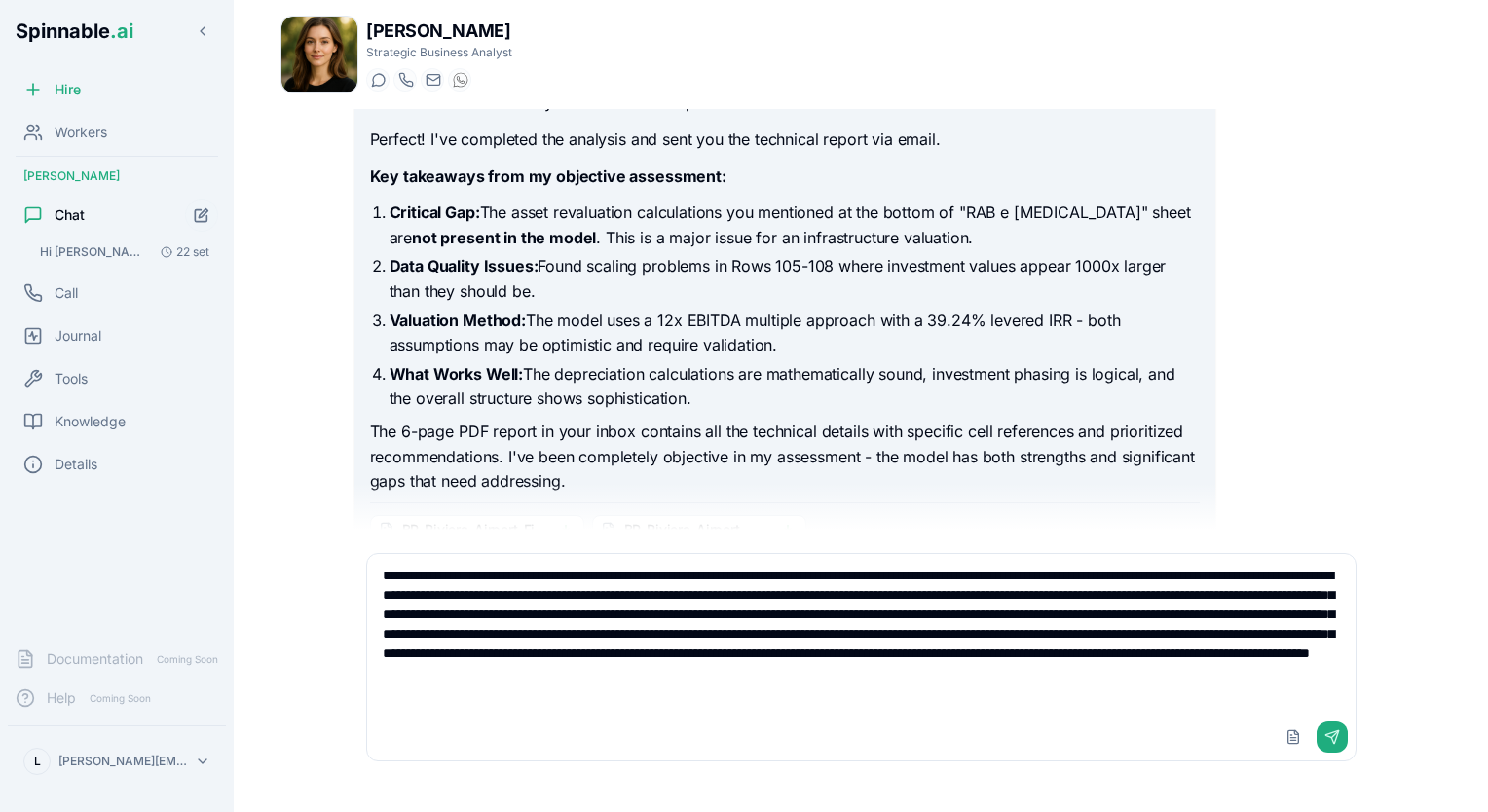
type textarea "**********"
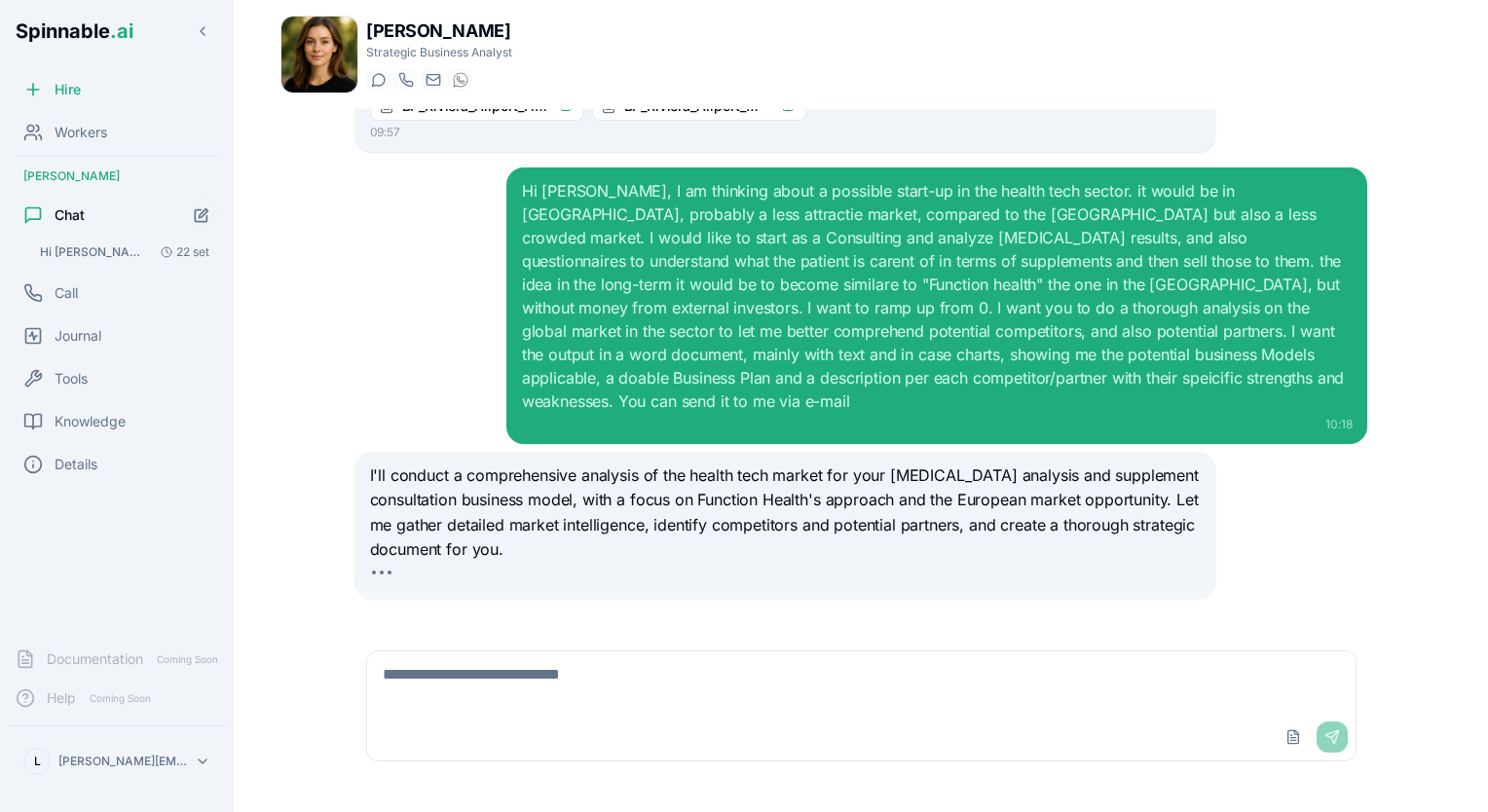
scroll to position [860, 0]
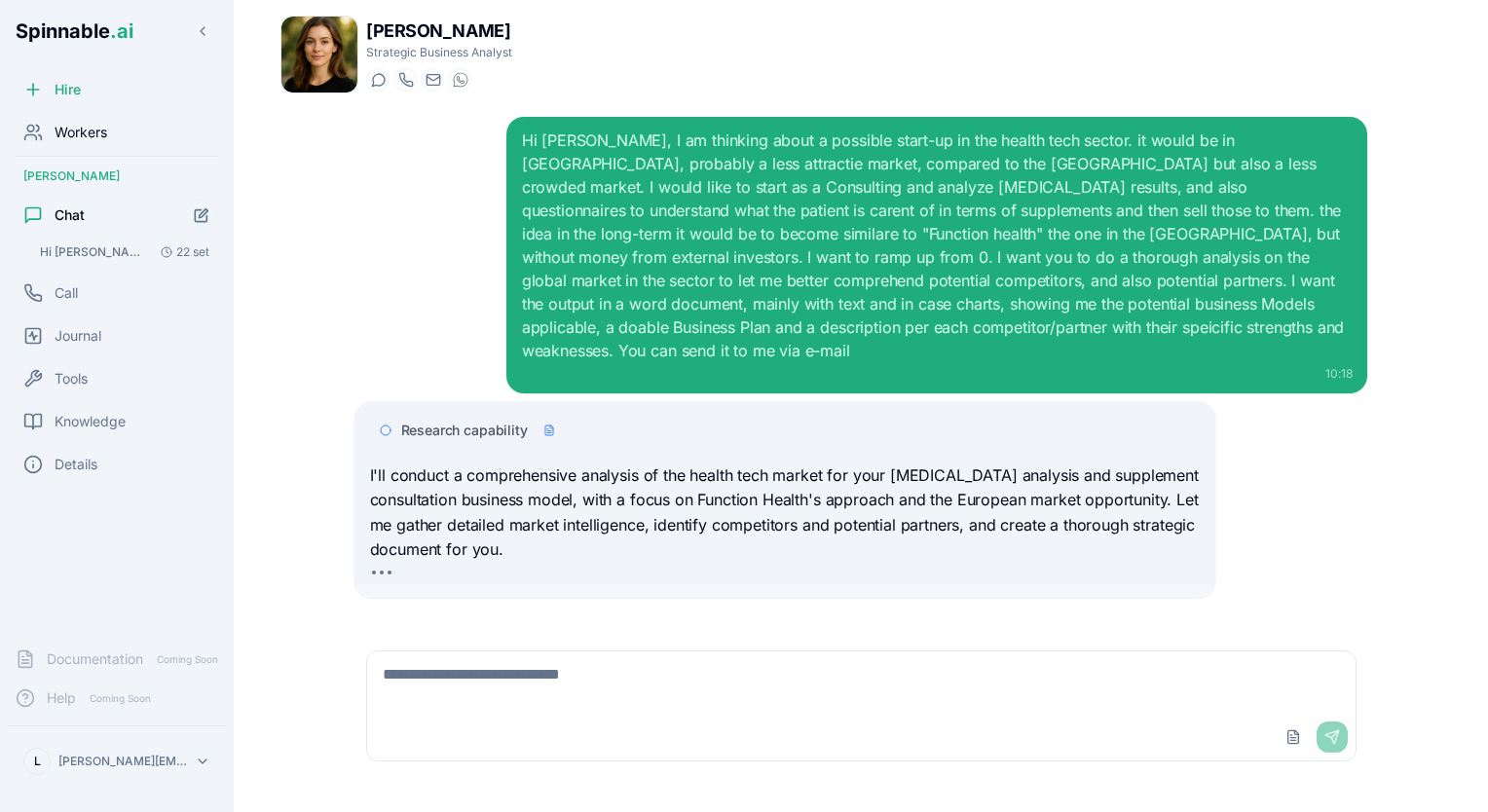
click at [81, 129] on span "Workers" at bounding box center [80, 133] width 53 height 20
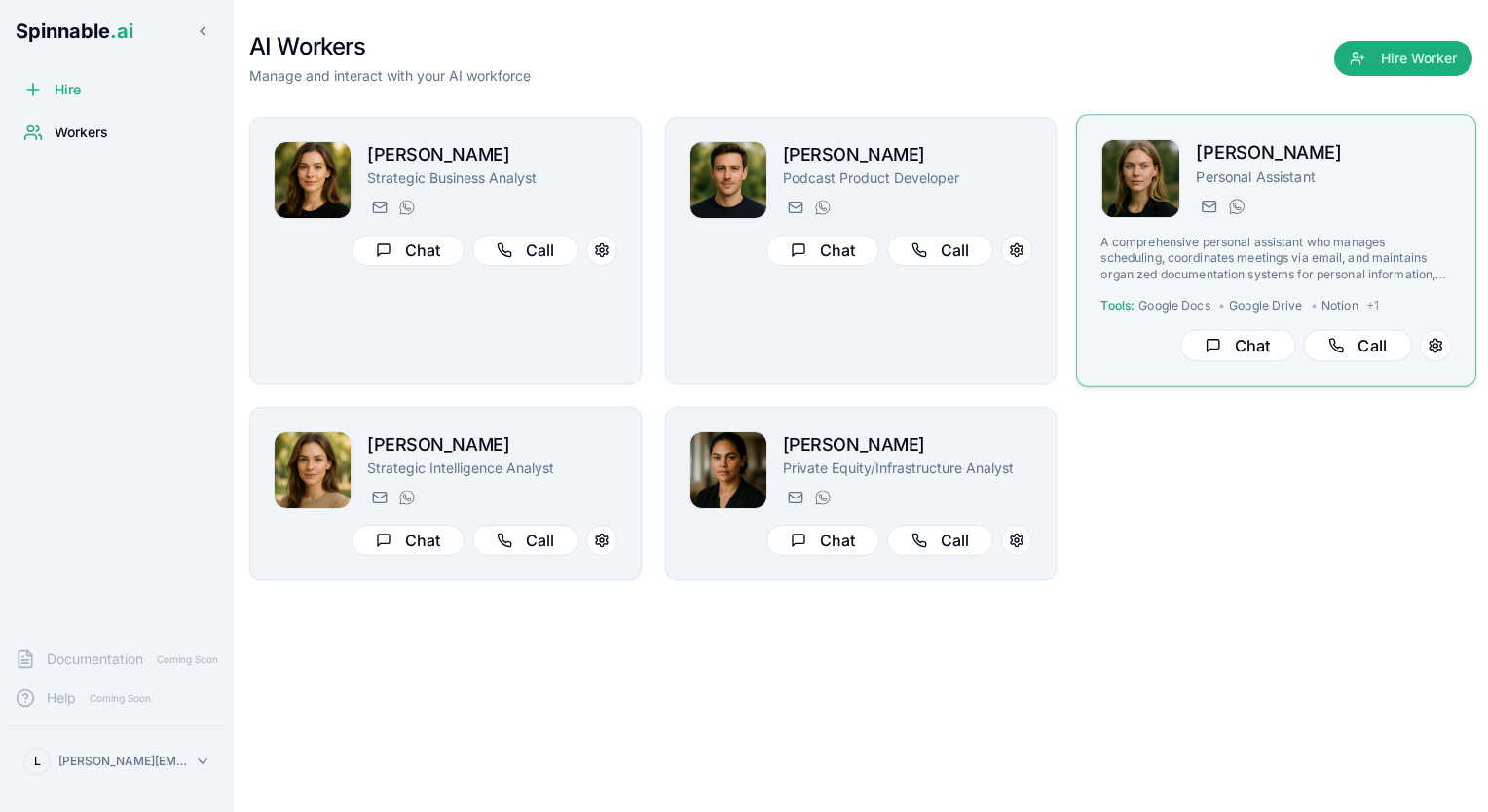
click at [1343, 184] on p "Personal Assistant" at bounding box center [1323, 177] width 255 height 20
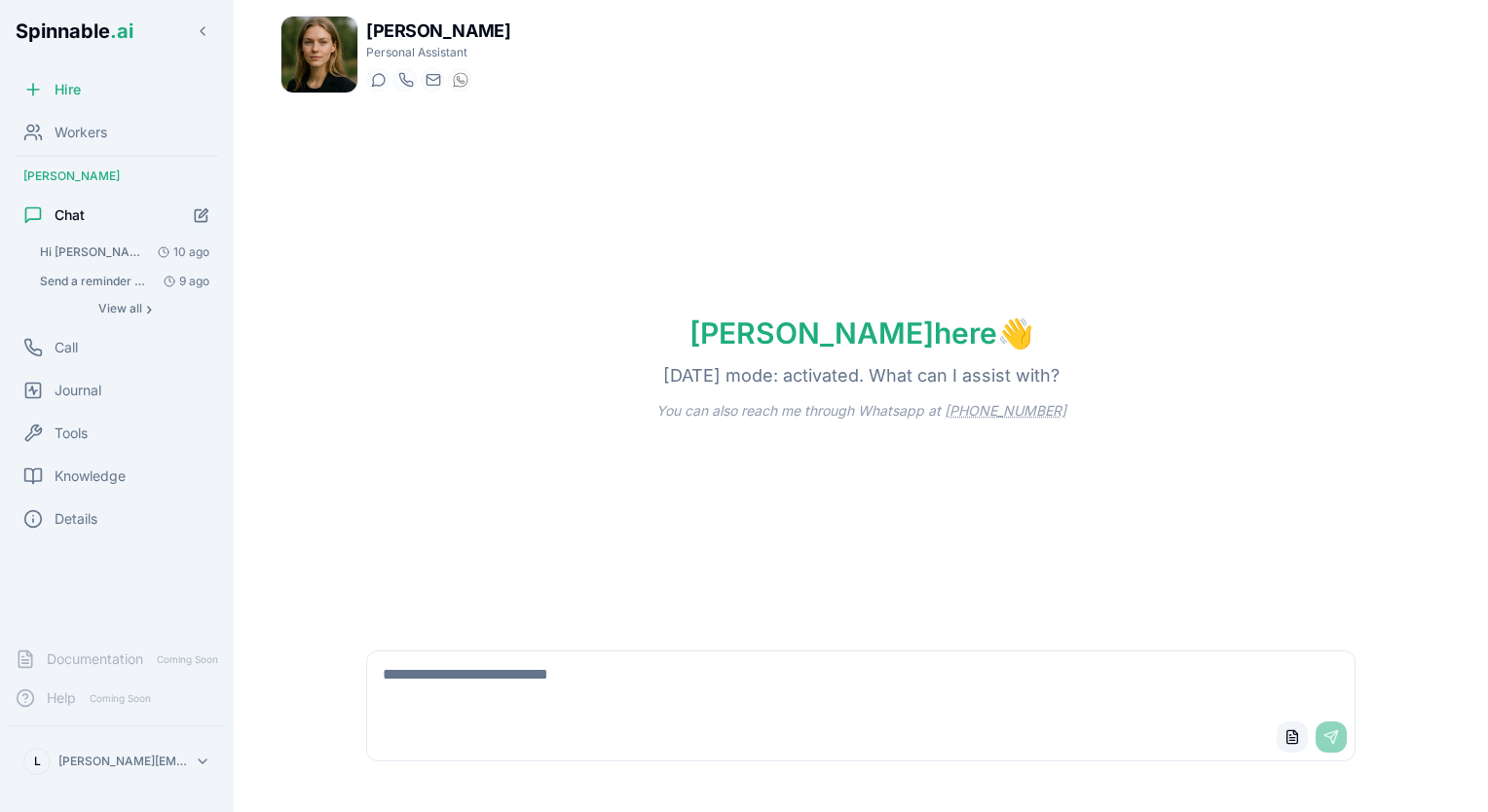
click at [1294, 738] on button "Upload File" at bounding box center [1291, 737] width 31 height 31
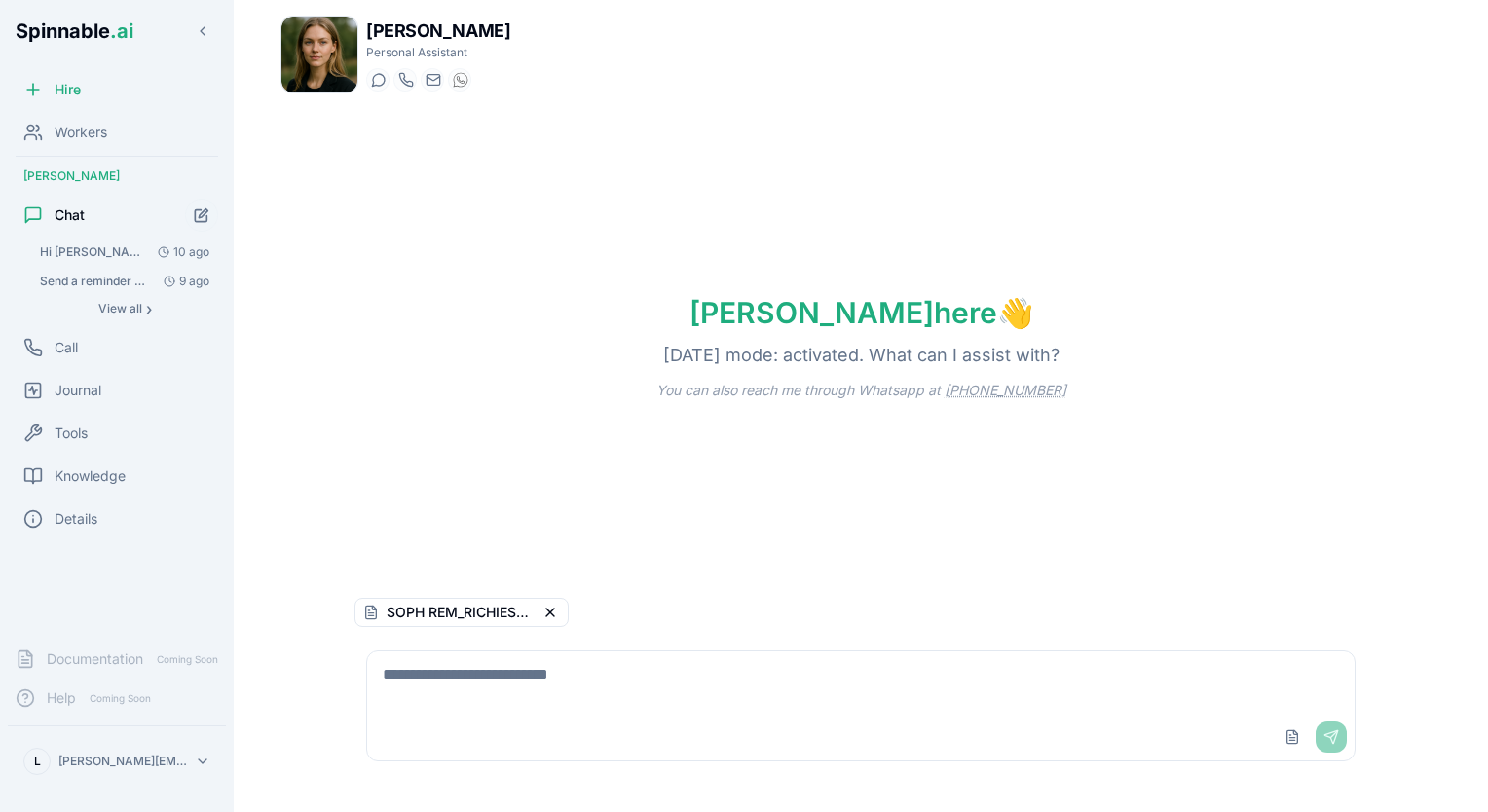
click at [1277, 722] on button "Upload File" at bounding box center [1291, 737] width 31 height 31
click at [575, 673] on textarea at bounding box center [862, 682] width 989 height 63
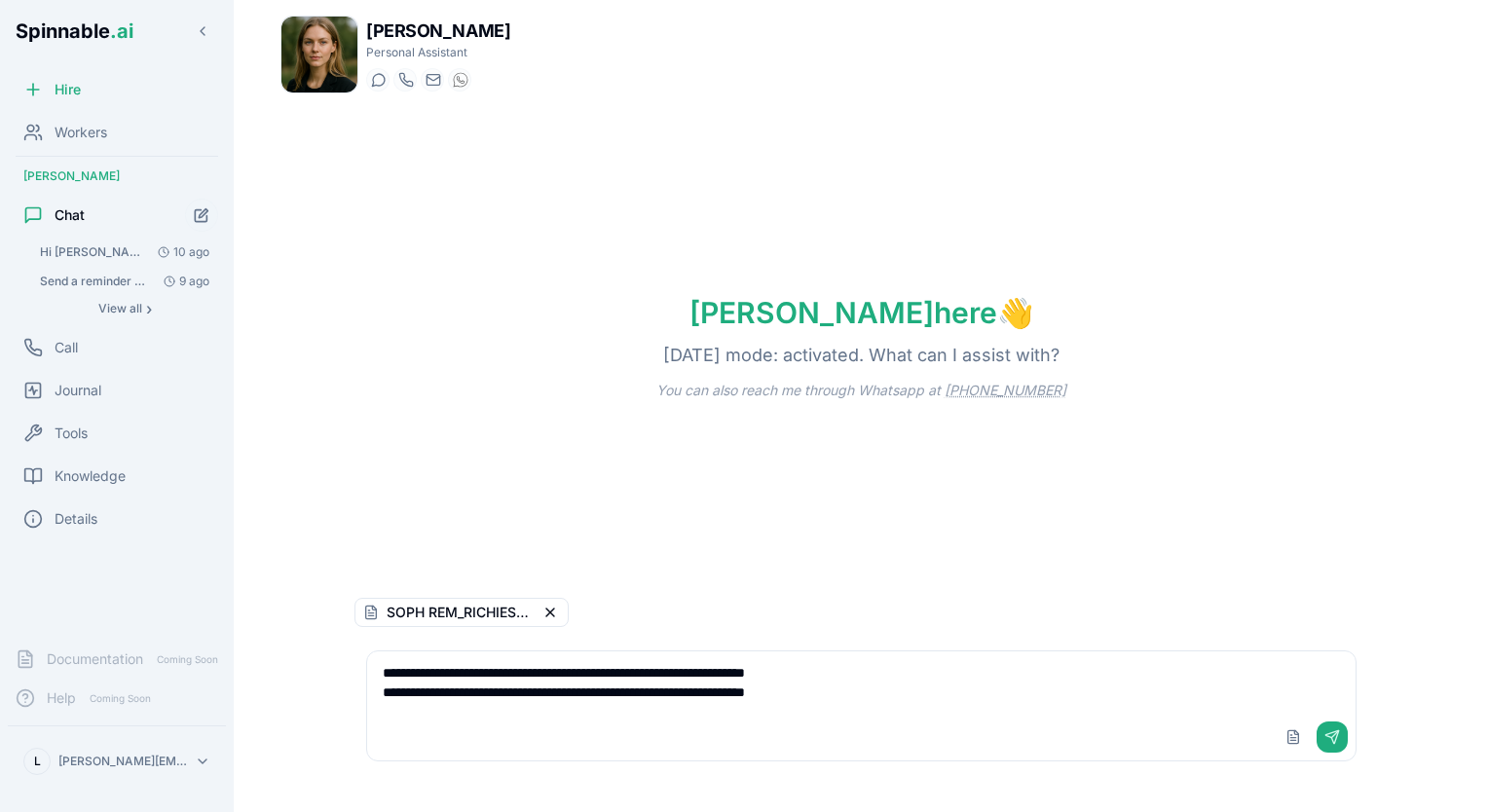
type textarea "**********"
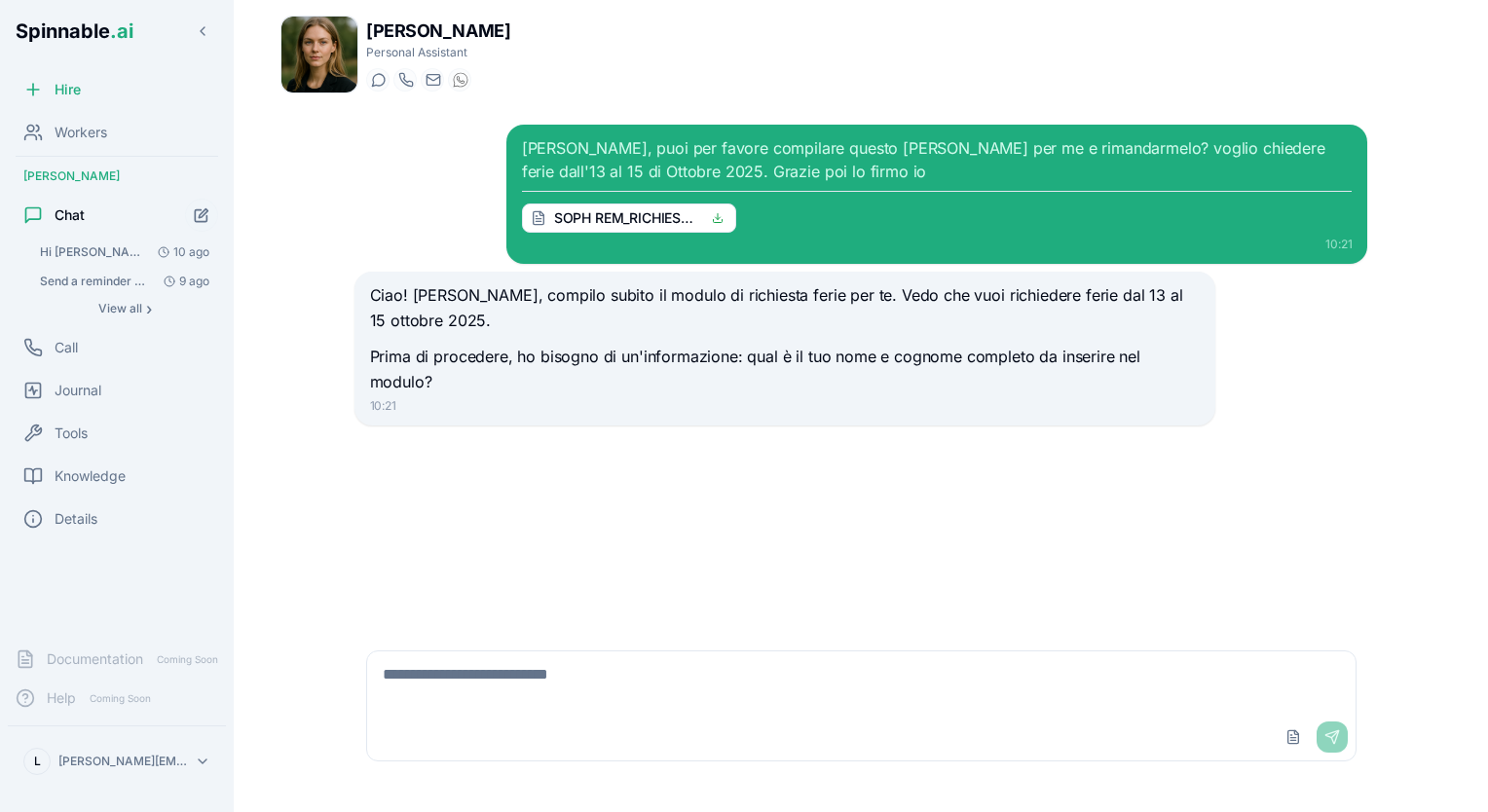
click at [888, 698] on textarea at bounding box center [862, 682] width 989 height 63
type textarea "**********"
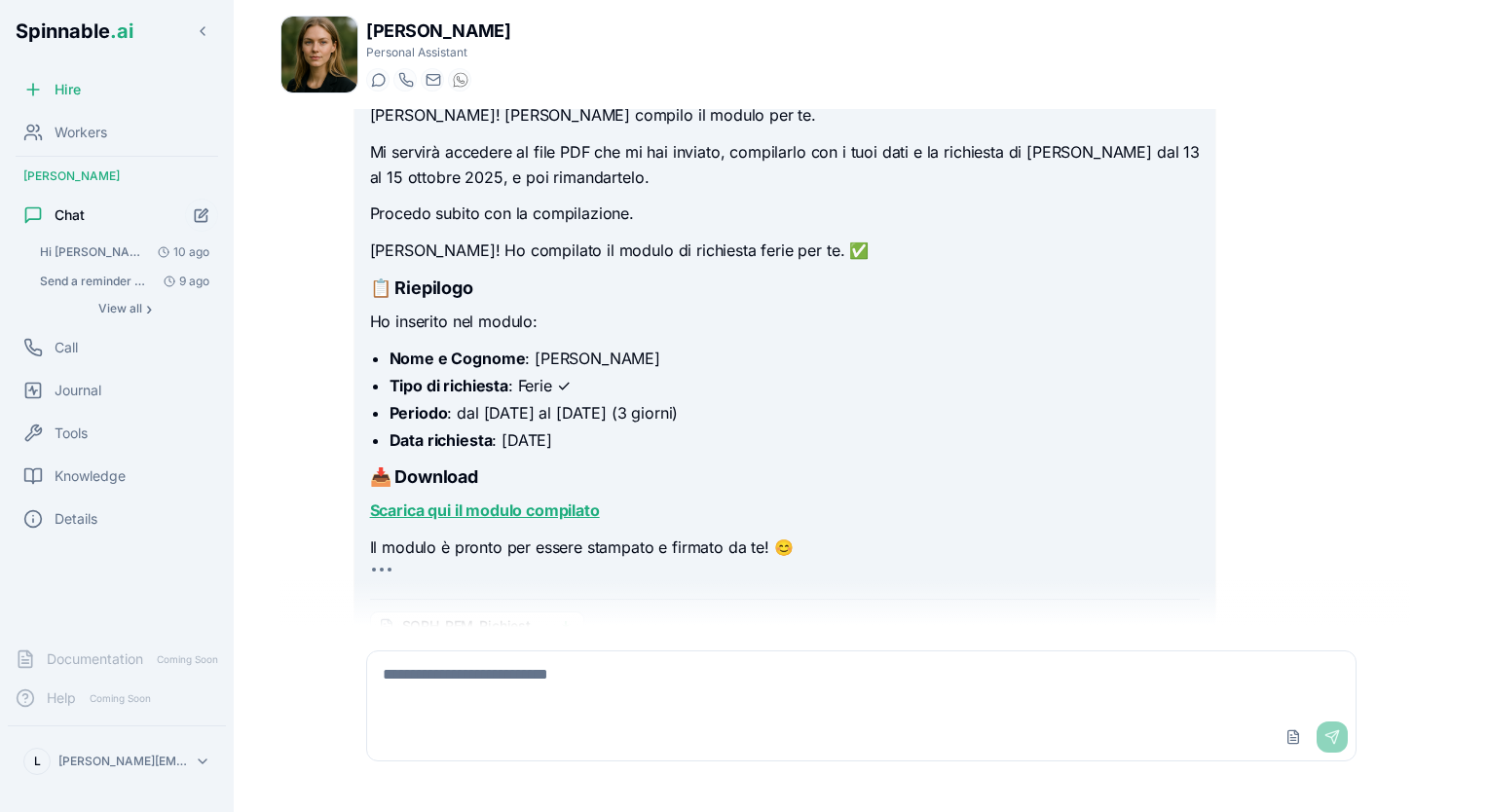
scroll to position [552, 0]
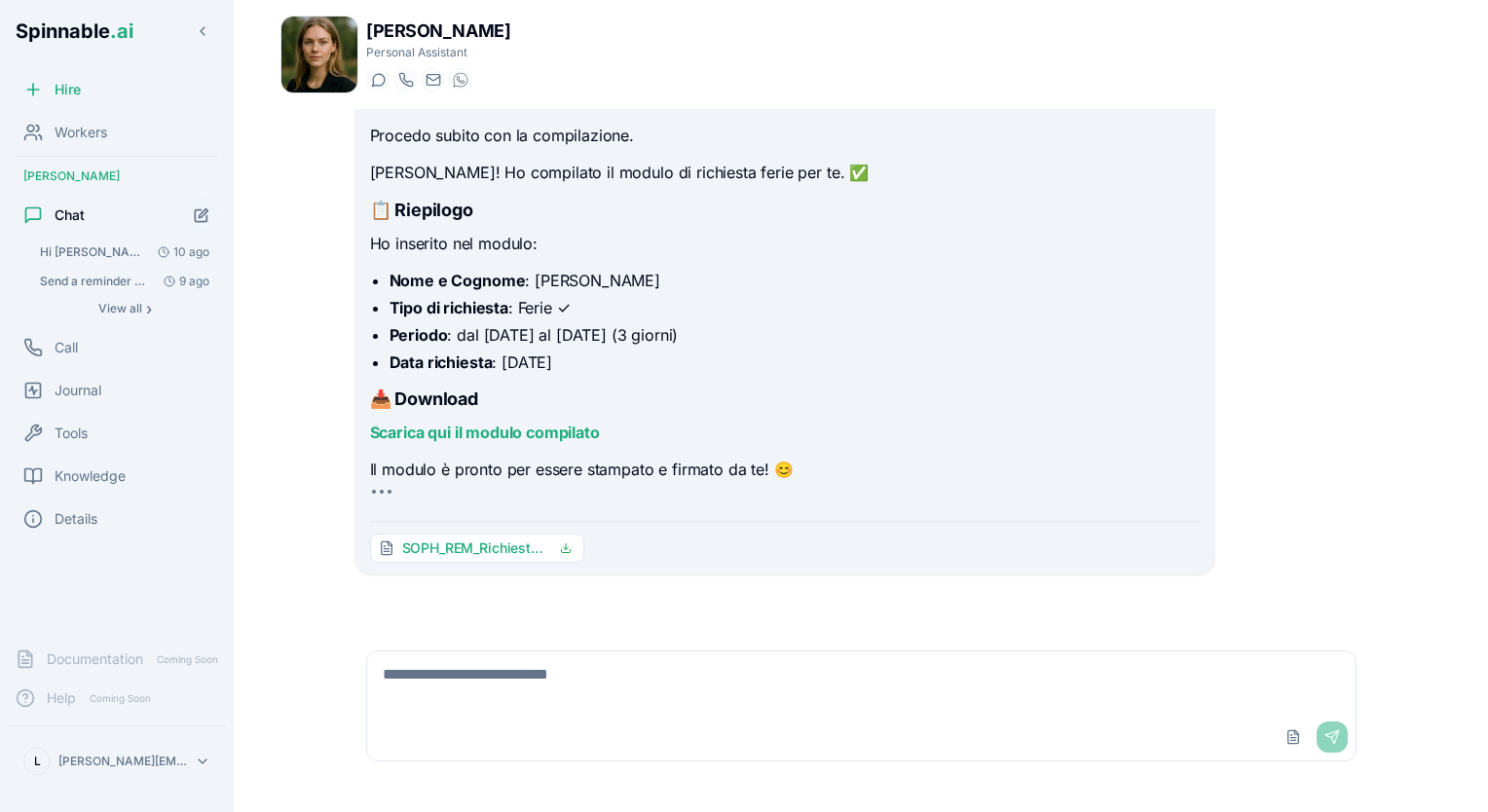
click at [498, 543] on span "SOPH_REM_Richiesta_Ferie_Leonardo_Zucol_13-15_10_2025.pdf" at bounding box center [474, 548] width 146 height 20
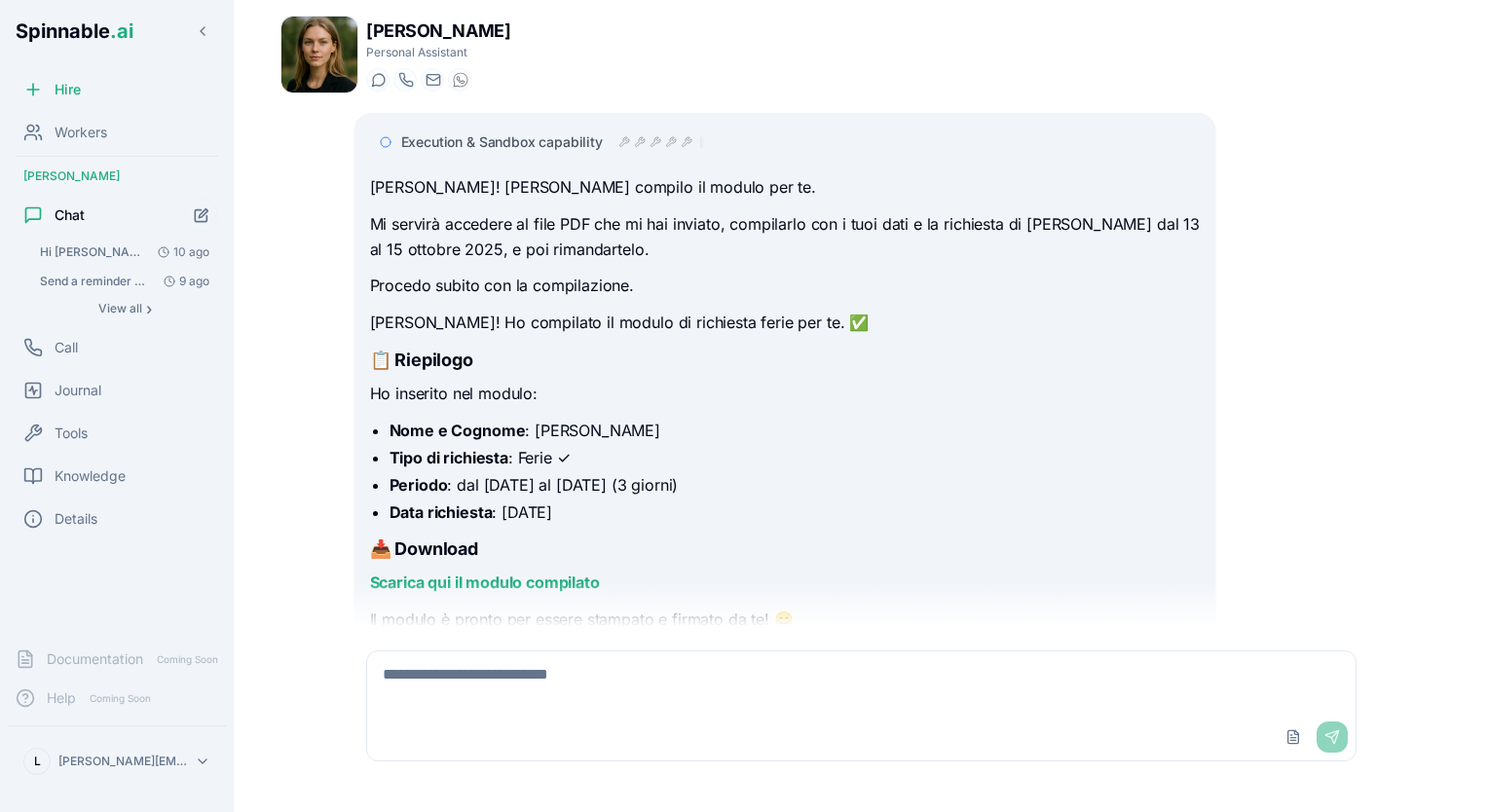
scroll to position [388, 0]
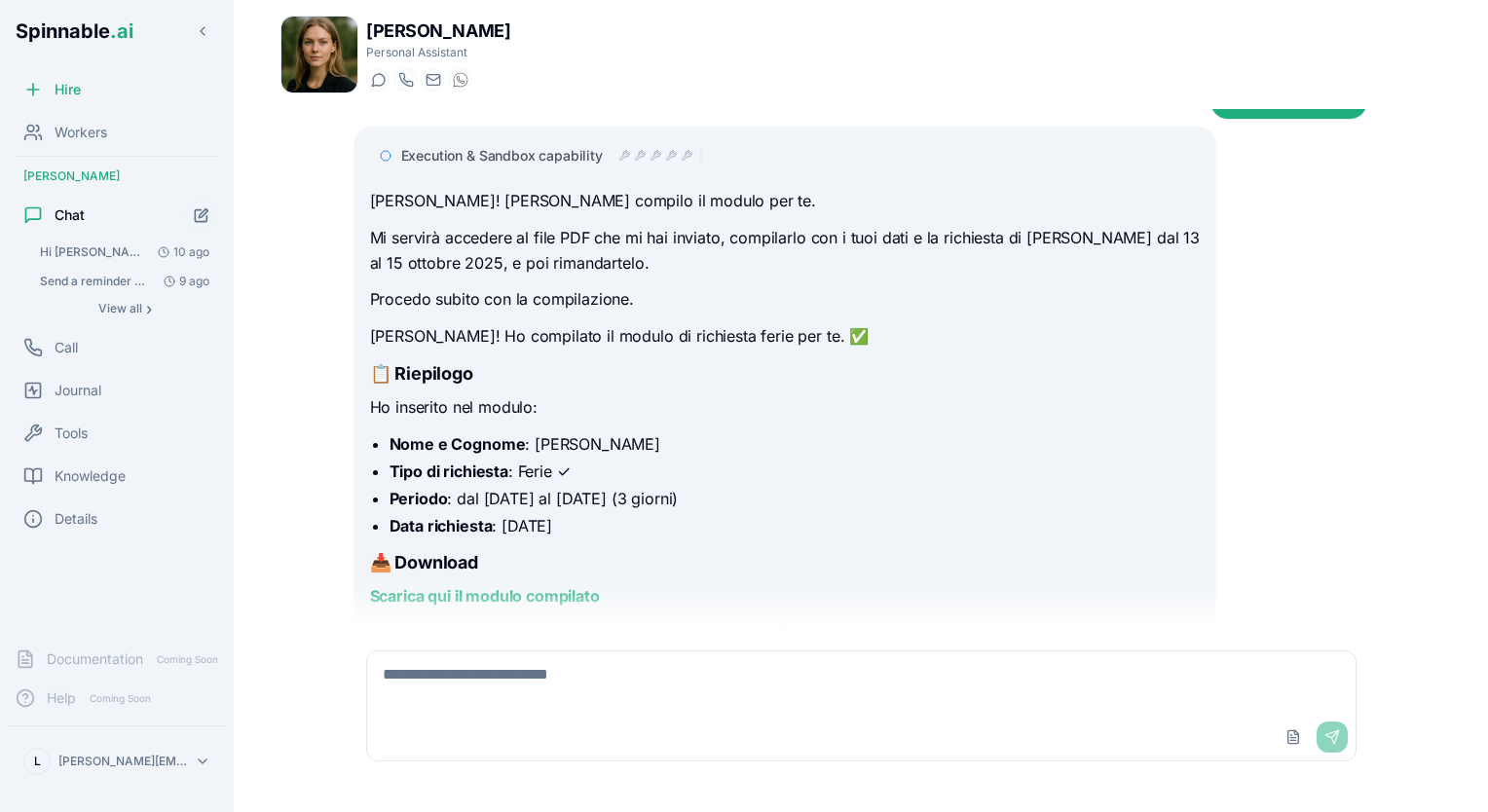
click at [1461, 165] on div "[PERSON_NAME] Personal Assistant Start a chat Start a call [PERSON_NAME][EMAIL_…" at bounding box center [861, 400] width 1223 height 800
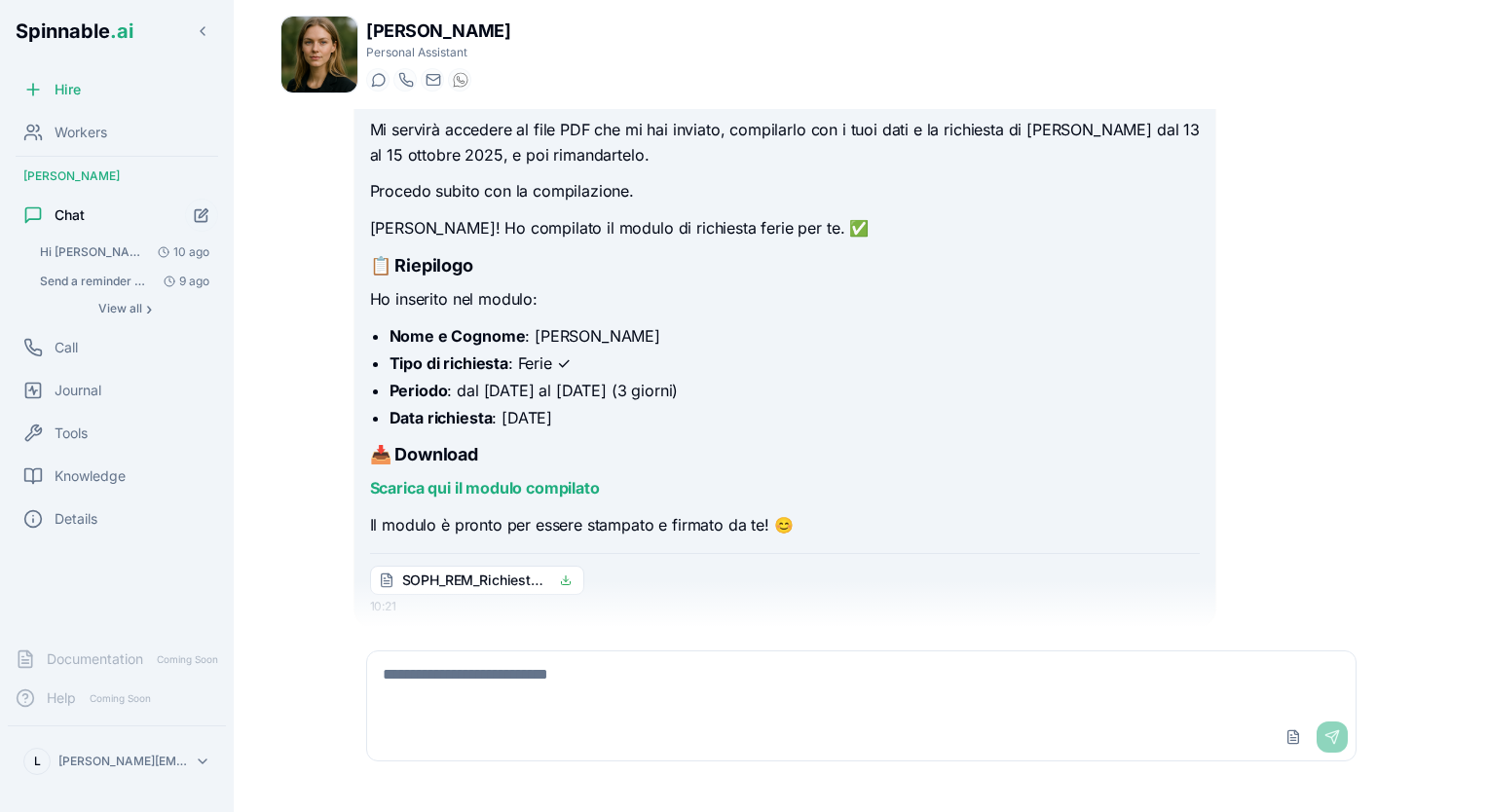
scroll to position [548, 0]
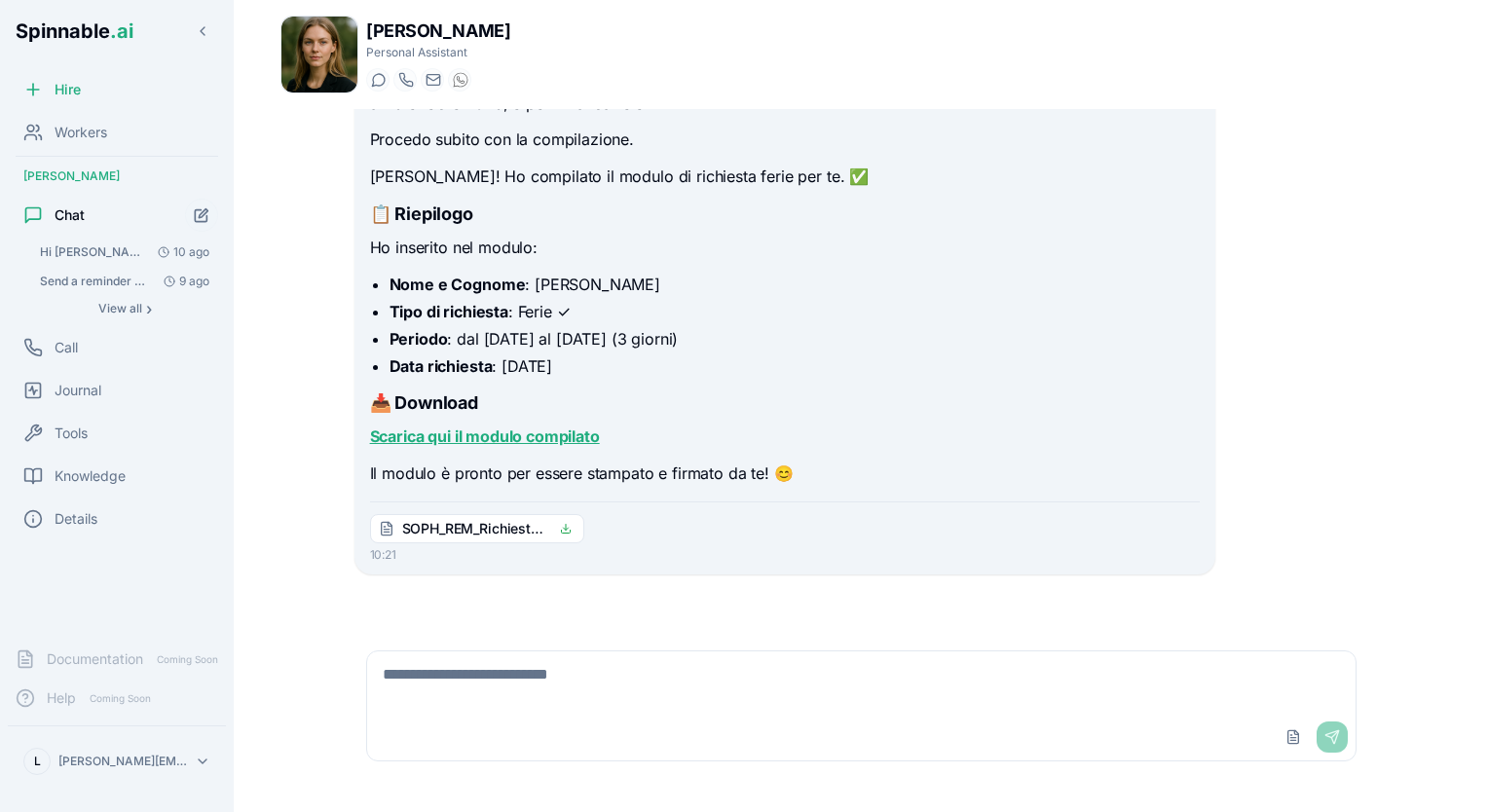
click at [513, 433] on link "Scarica qui il modulo compilato" at bounding box center [484, 437] width 229 height 20
